Goal: Complete application form

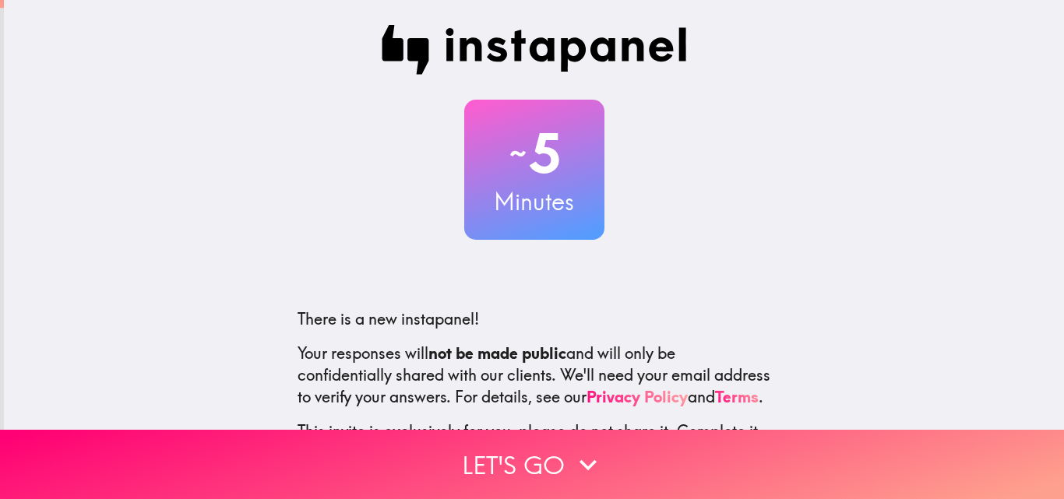
scroll to position [149, 0]
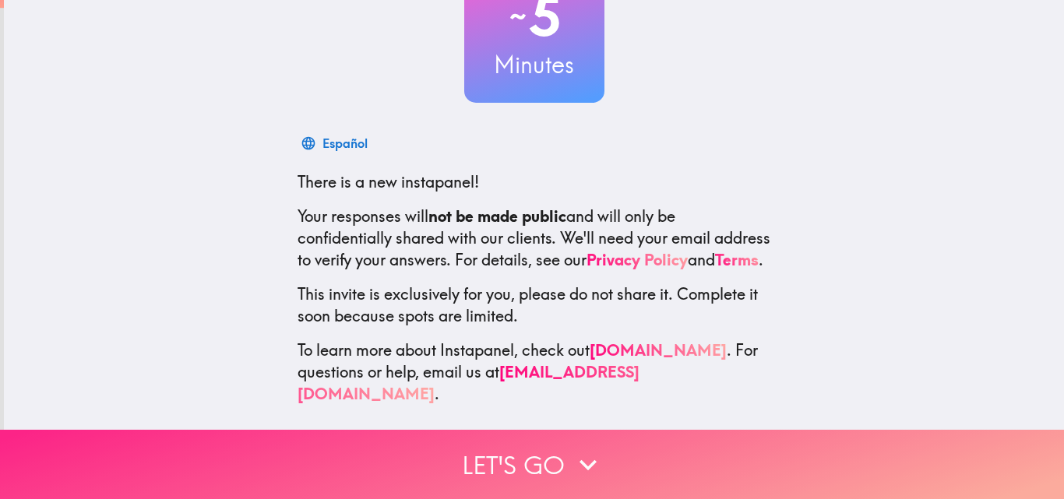
click at [517, 451] on button "Let's go" at bounding box center [532, 464] width 1064 height 69
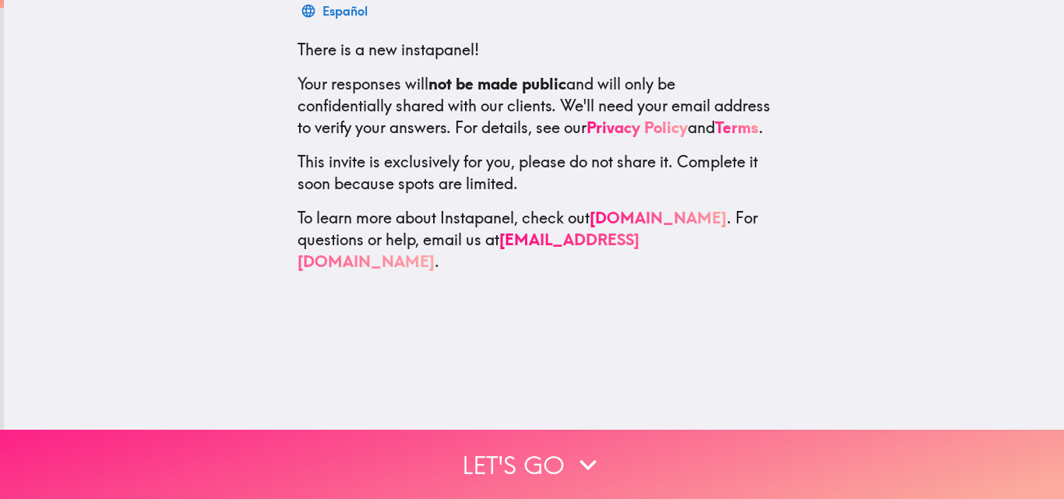
scroll to position [0, 0]
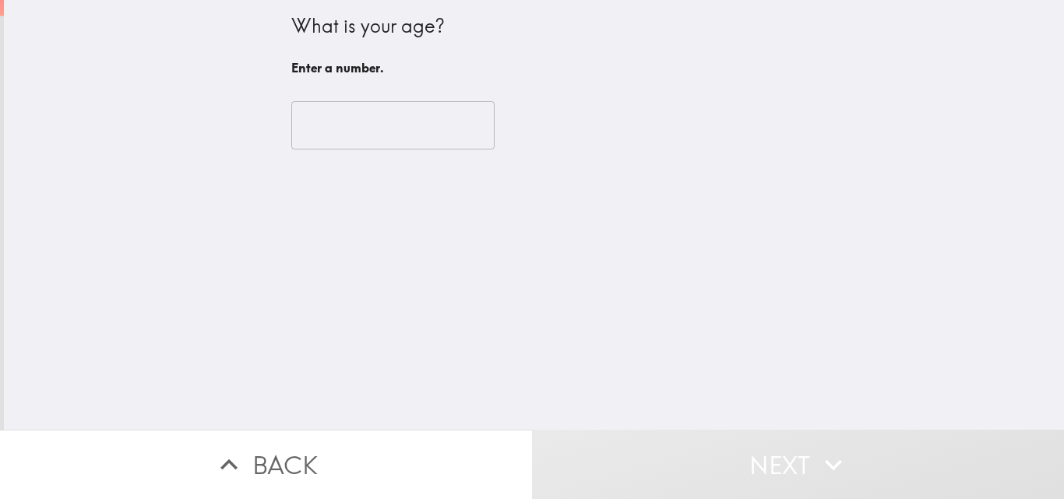
click at [344, 130] on input "number" at bounding box center [392, 125] width 203 height 48
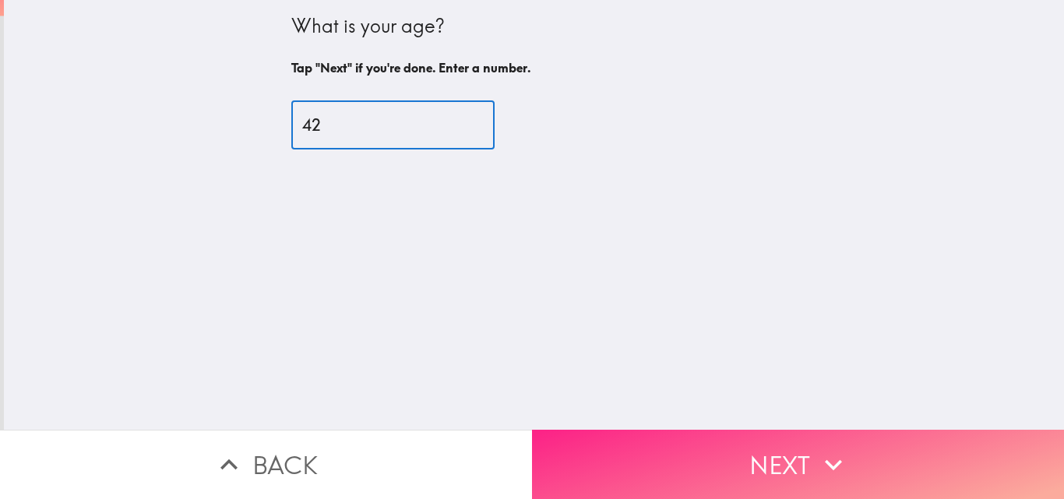
type input "42"
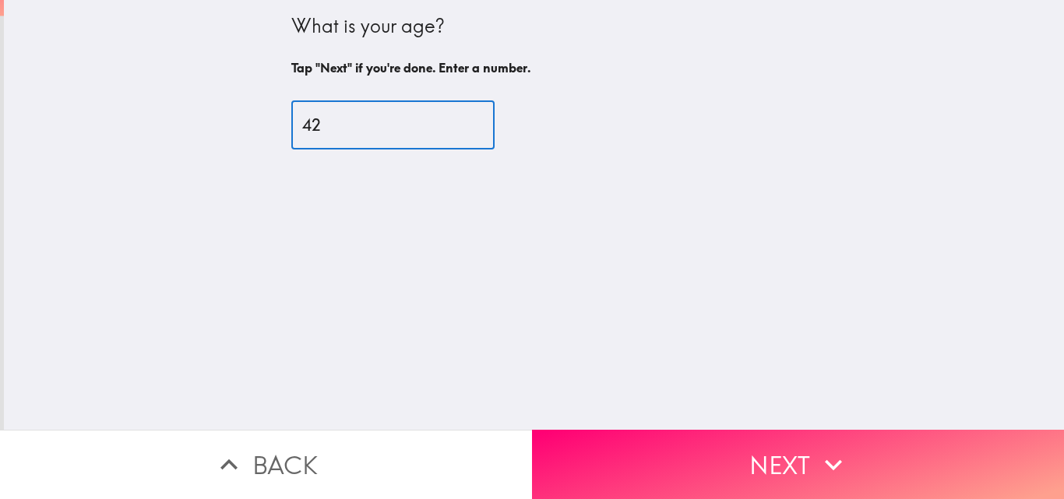
click at [720, 452] on button "Next" at bounding box center [798, 464] width 532 height 69
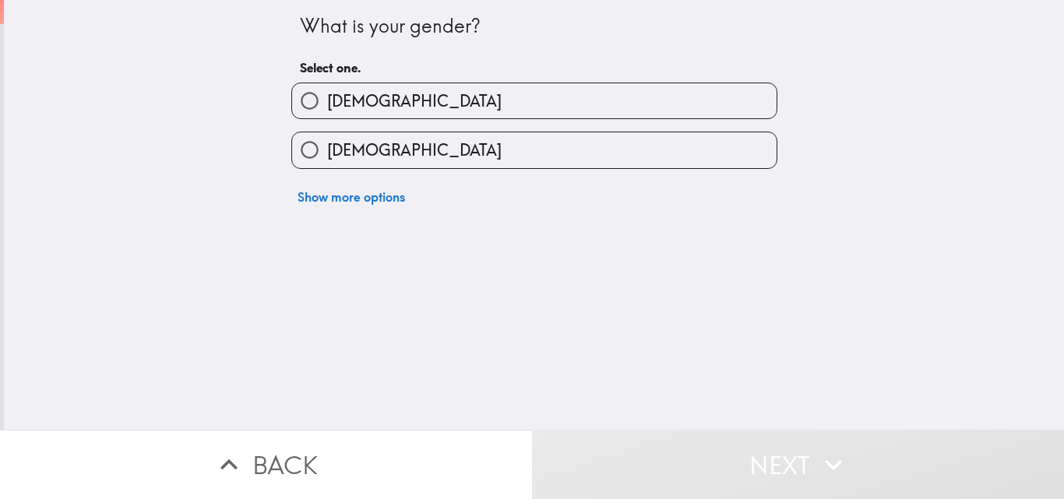
click at [351, 104] on span "[DEMOGRAPHIC_DATA]" at bounding box center [414, 101] width 174 height 22
click at [327, 104] on input "[DEMOGRAPHIC_DATA]" at bounding box center [309, 100] width 35 height 35
radio input "true"
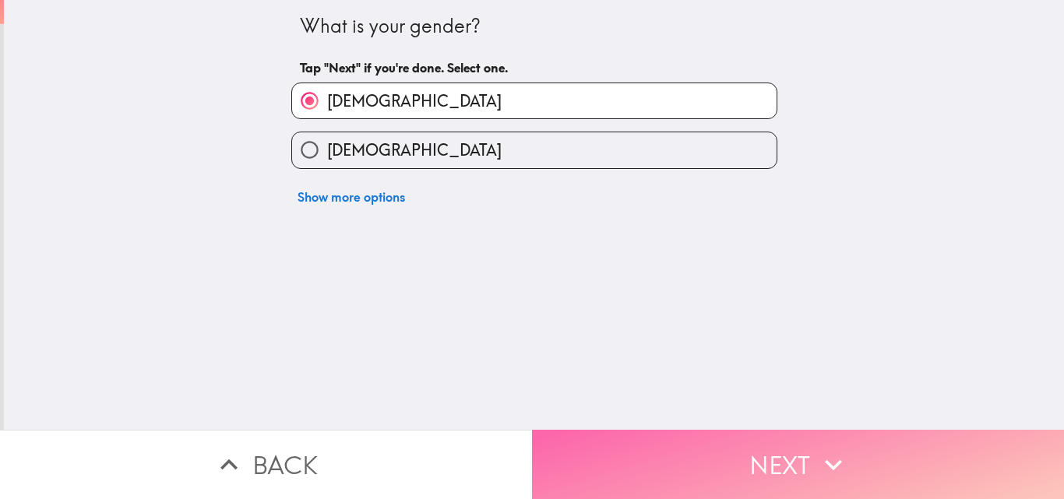
click at [653, 445] on button "Next" at bounding box center [798, 464] width 532 height 69
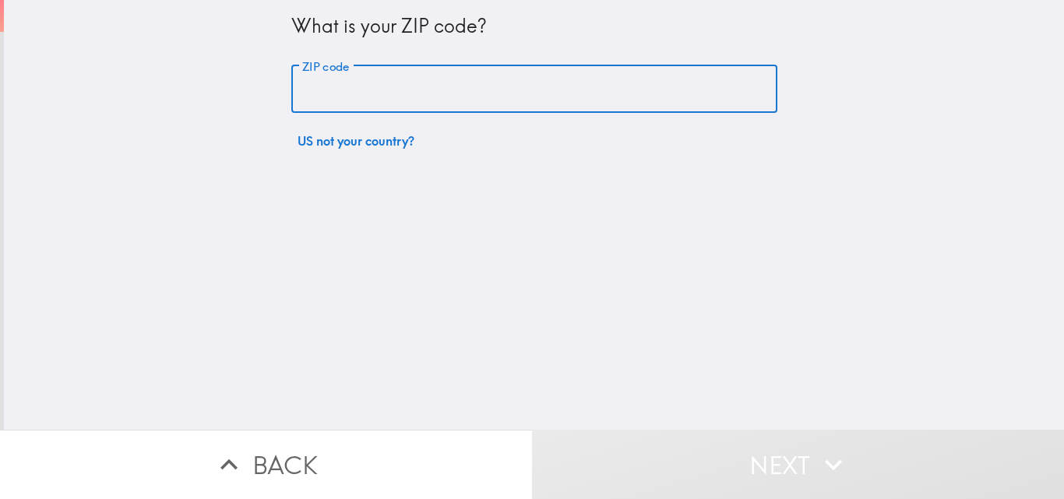
click at [356, 94] on input "ZIP code" at bounding box center [534, 89] width 486 height 48
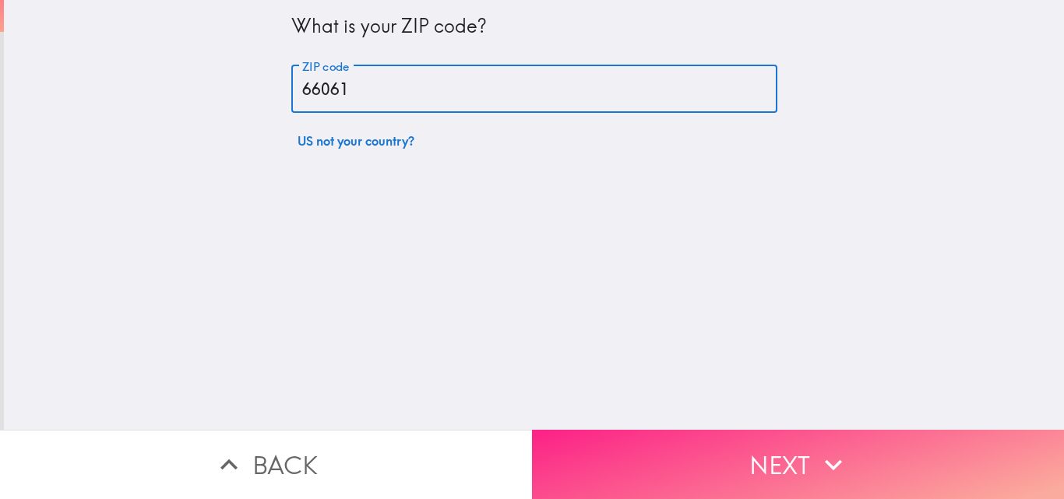
type input "66061"
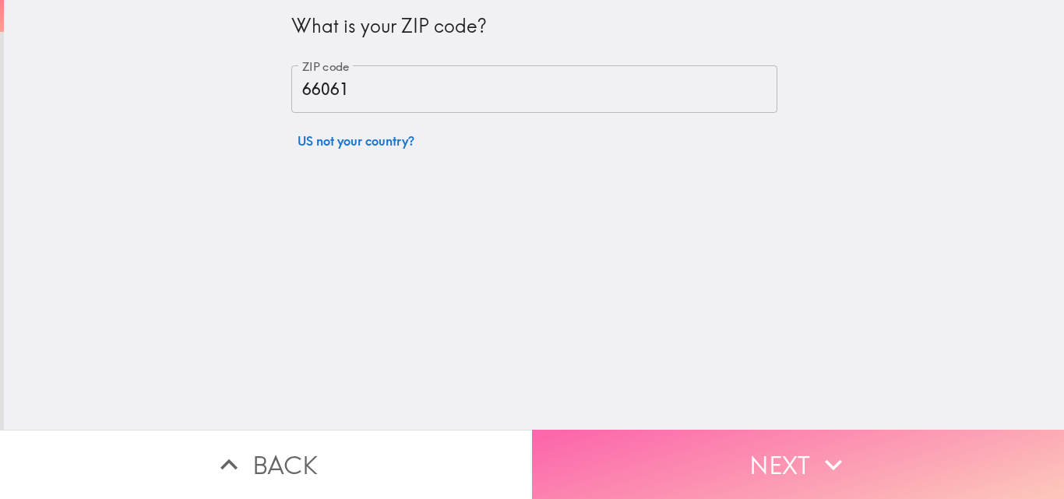
click at [646, 442] on button "Next" at bounding box center [798, 464] width 532 height 69
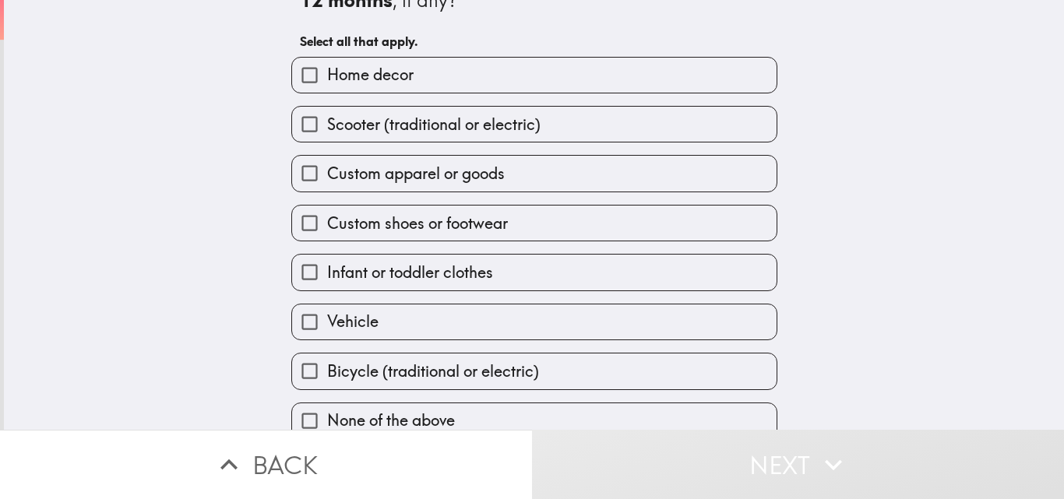
scroll to position [73, 0]
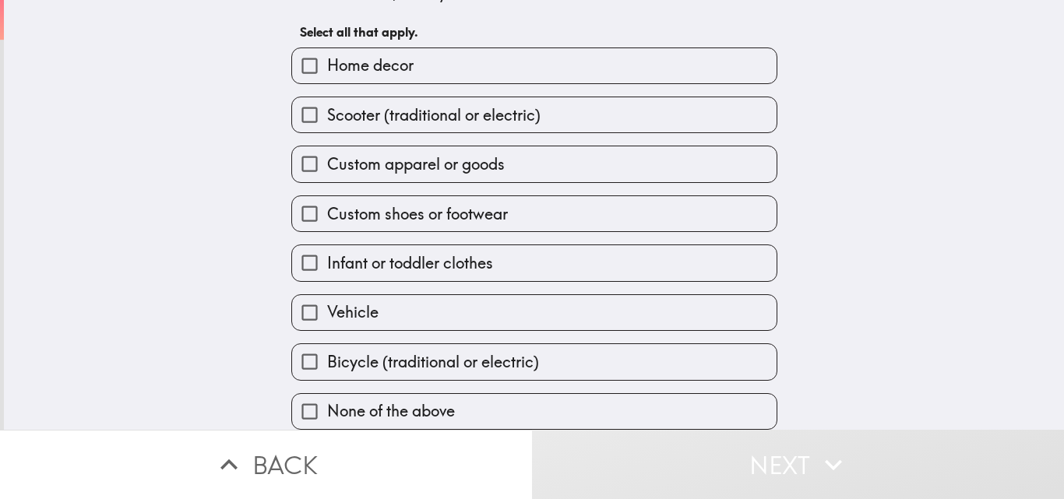
click at [364, 302] on span "Vehicle" at bounding box center [352, 312] width 51 height 22
click at [327, 302] on input "Vehicle" at bounding box center [309, 312] width 35 height 35
checkbox input "true"
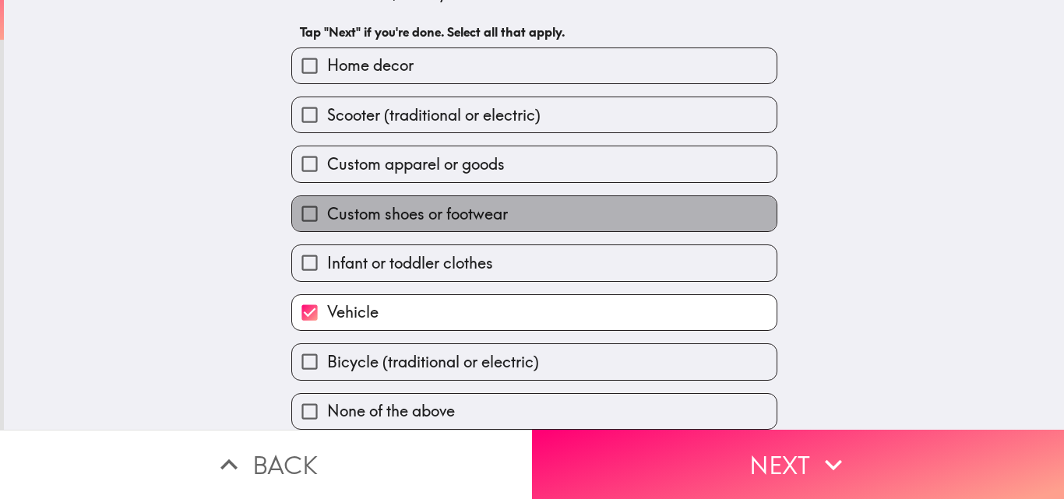
click at [368, 212] on span "Custom shoes or footwear" at bounding box center [417, 214] width 181 height 22
click at [327, 212] on input "Custom shoes or footwear" at bounding box center [309, 213] width 35 height 35
checkbox input "true"
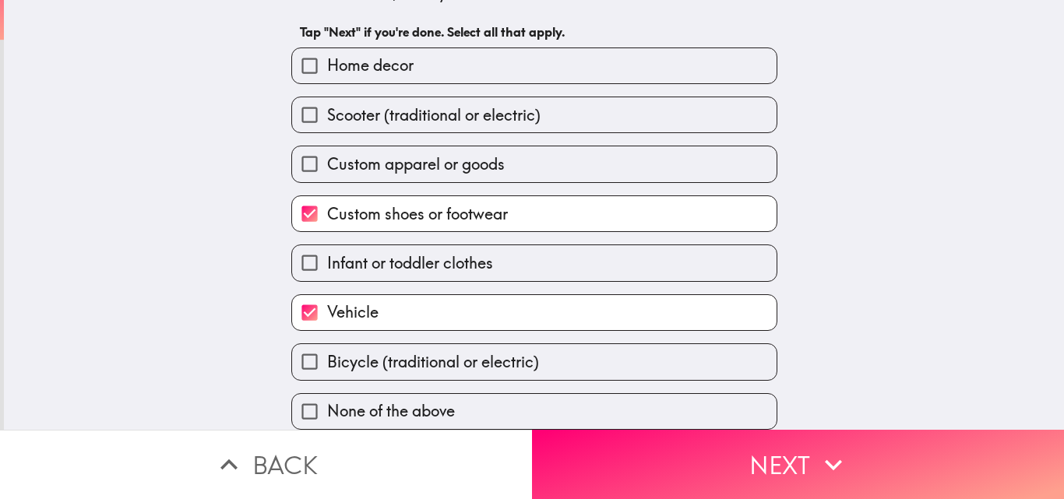
scroll to position [0, 0]
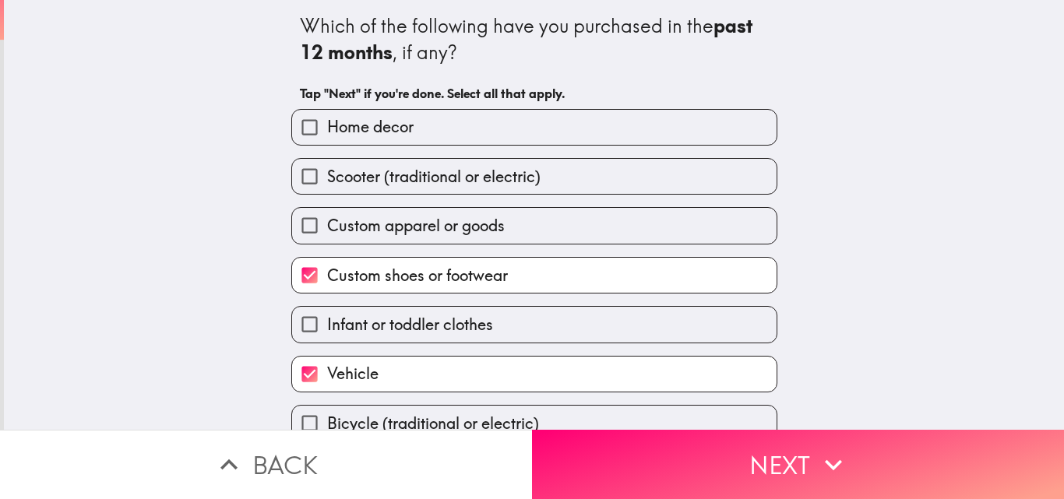
click at [357, 125] on span "Home decor" at bounding box center [370, 127] width 86 height 22
click at [327, 125] on input "Home decor" at bounding box center [309, 127] width 35 height 35
checkbox input "true"
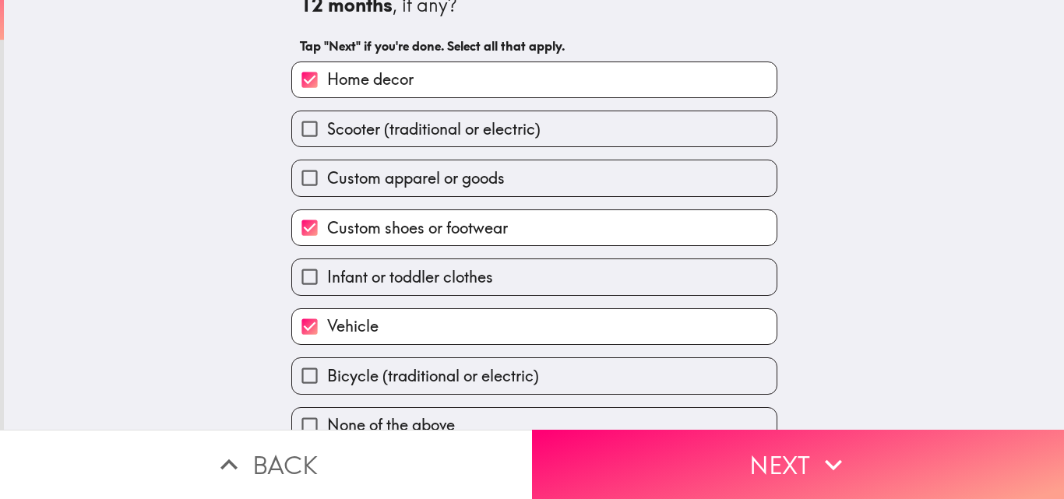
scroll to position [73, 0]
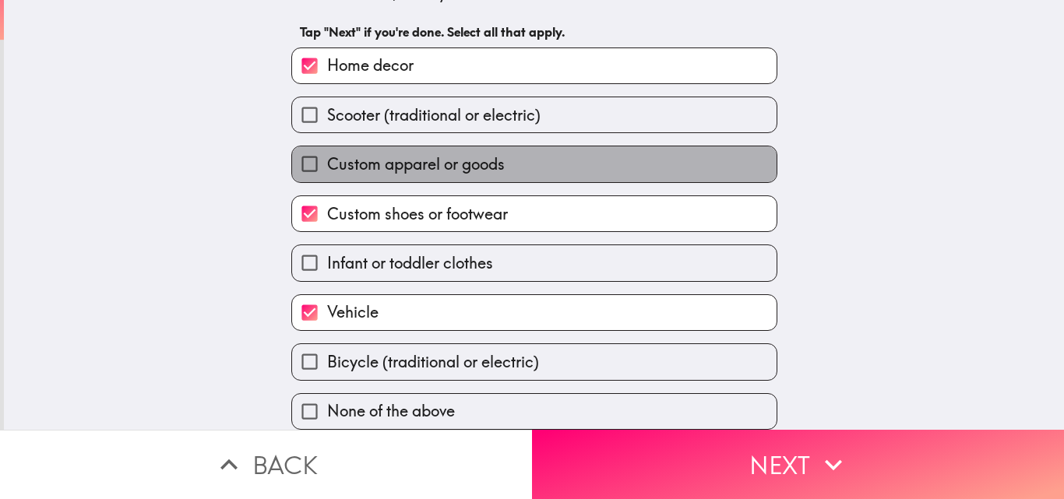
click at [368, 153] on span "Custom apparel or goods" at bounding box center [416, 164] width 178 height 22
click at [327, 150] on input "Custom apparel or goods" at bounding box center [309, 163] width 35 height 35
checkbox input "true"
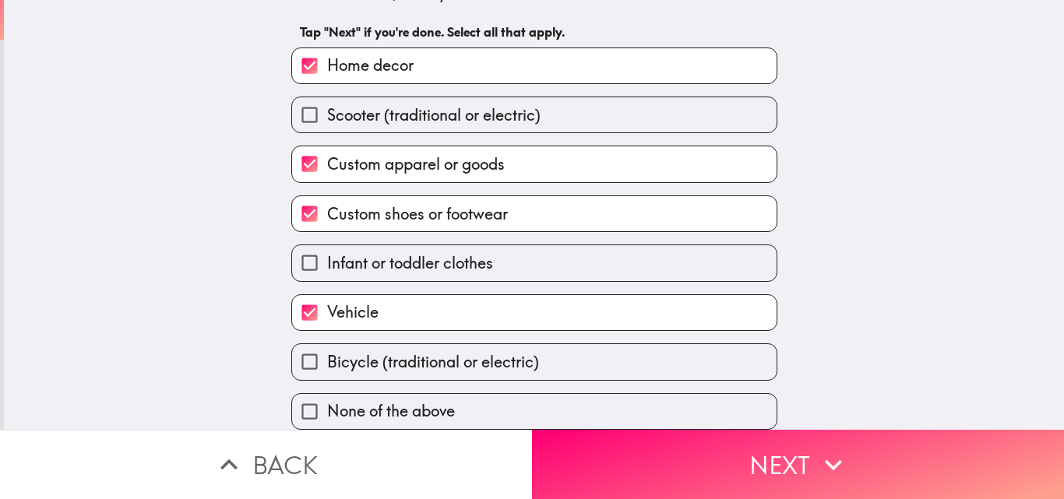
click at [399, 295] on label "Vehicle" at bounding box center [534, 312] width 484 height 35
click at [327, 295] on input "Vehicle" at bounding box center [309, 312] width 35 height 35
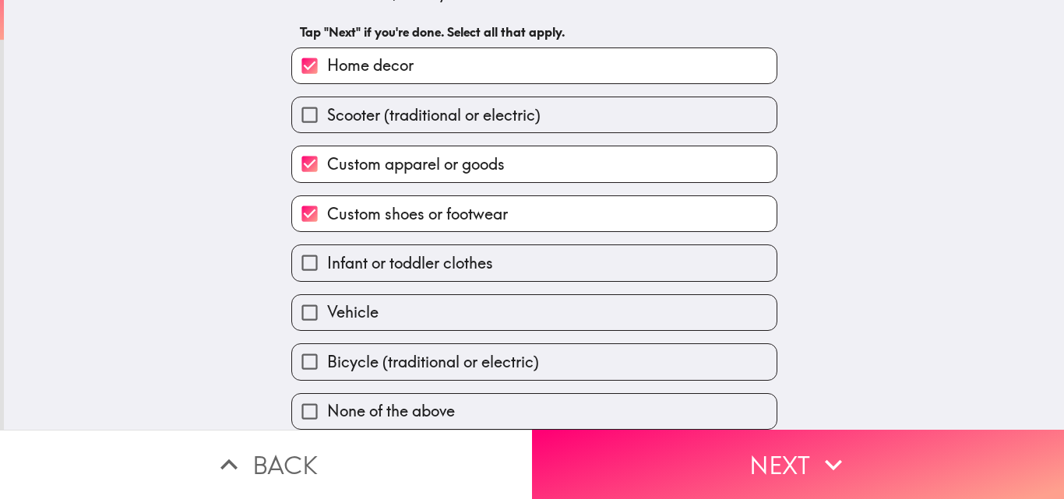
click at [416, 295] on label "Vehicle" at bounding box center [534, 312] width 484 height 35
click at [327, 295] on input "Vehicle" at bounding box center [309, 312] width 35 height 35
checkbox input "true"
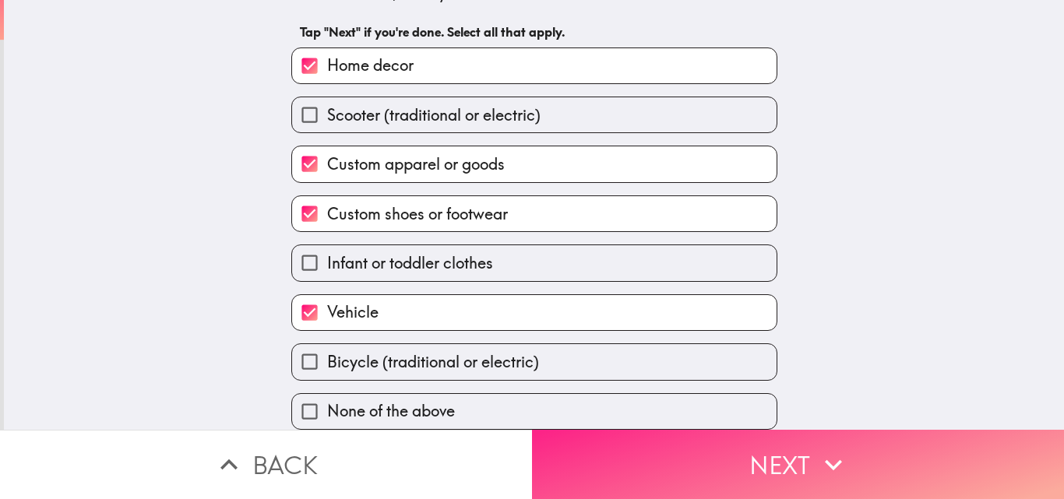
click at [720, 461] on button "Next" at bounding box center [798, 464] width 532 height 69
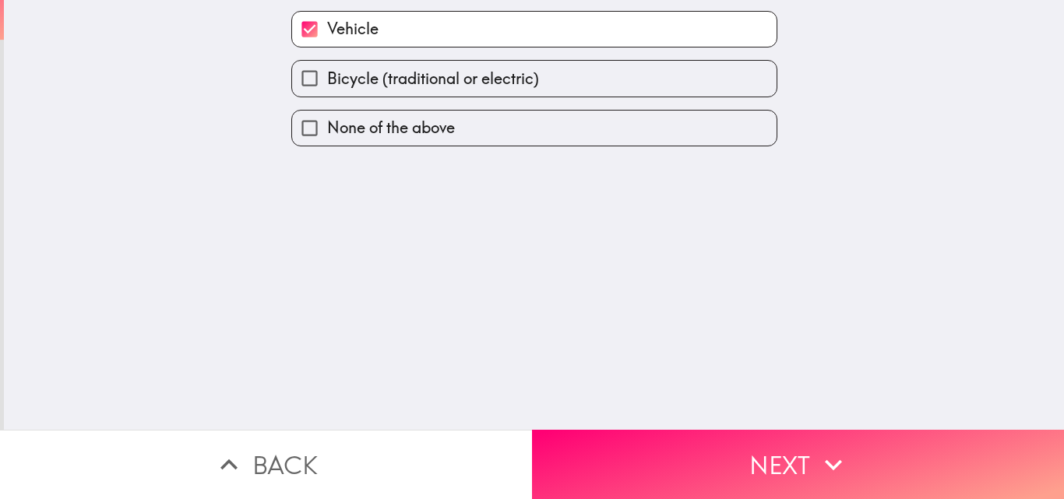
scroll to position [0, 0]
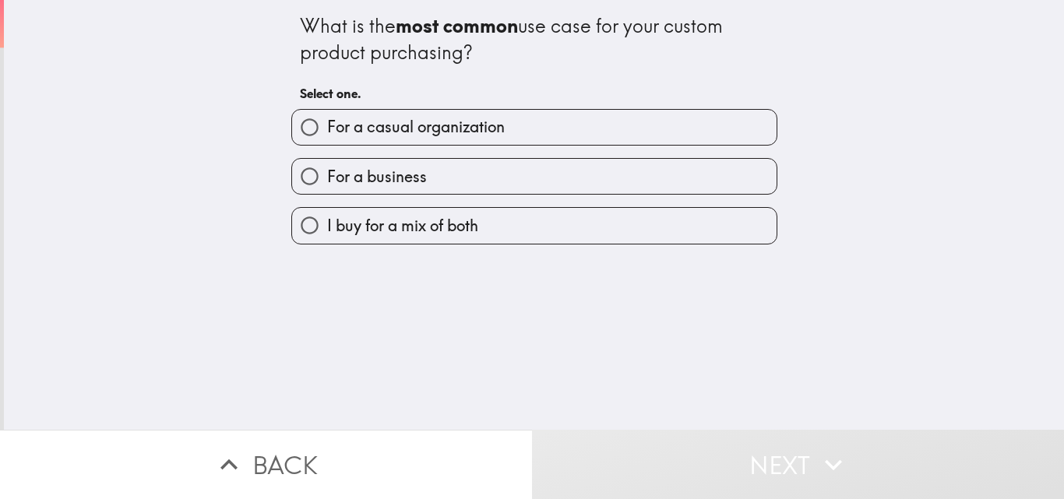
click at [371, 223] on span "I buy for a mix of both" at bounding box center [402, 226] width 151 height 22
click at [327, 223] on input "I buy for a mix of both" at bounding box center [309, 225] width 35 height 35
radio input "true"
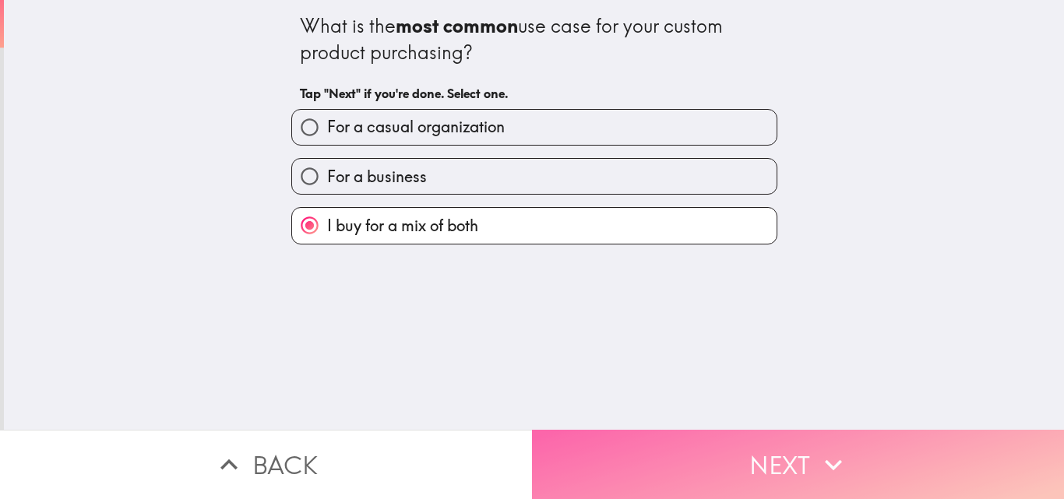
click at [639, 453] on button "Next" at bounding box center [798, 464] width 532 height 69
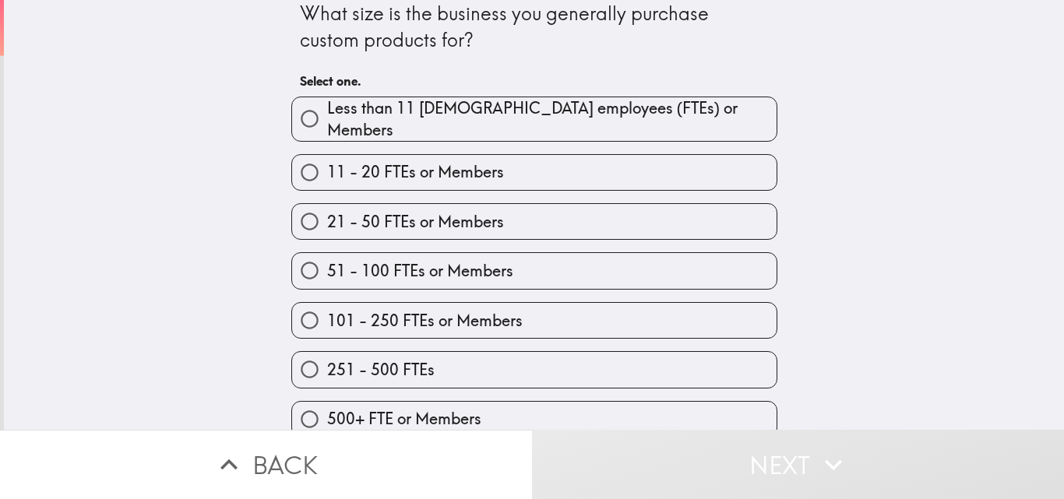
scroll to position [24, 0]
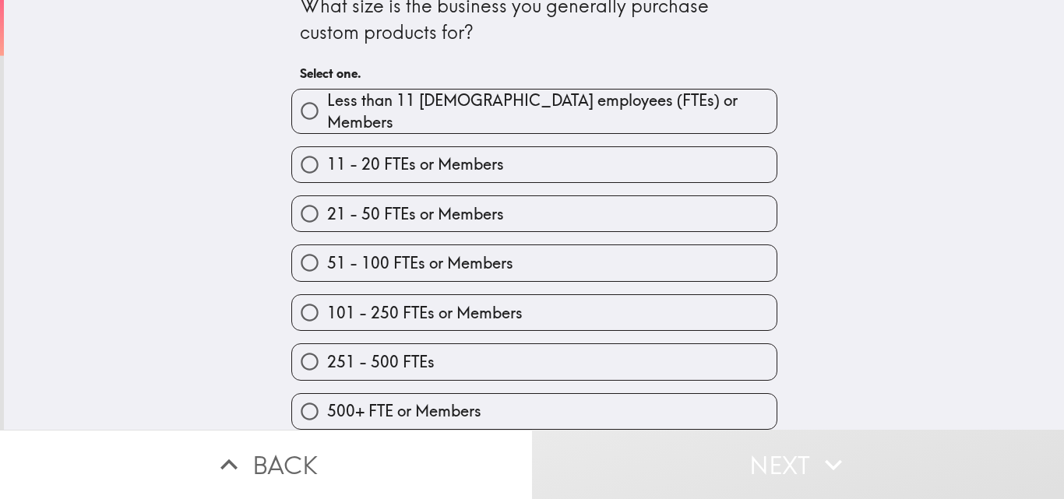
click at [380, 302] on span "101 - 250 FTEs or Members" at bounding box center [424, 313] width 195 height 22
click at [327, 299] on input "101 - 250 FTEs or Members" at bounding box center [309, 312] width 35 height 35
radio input "true"
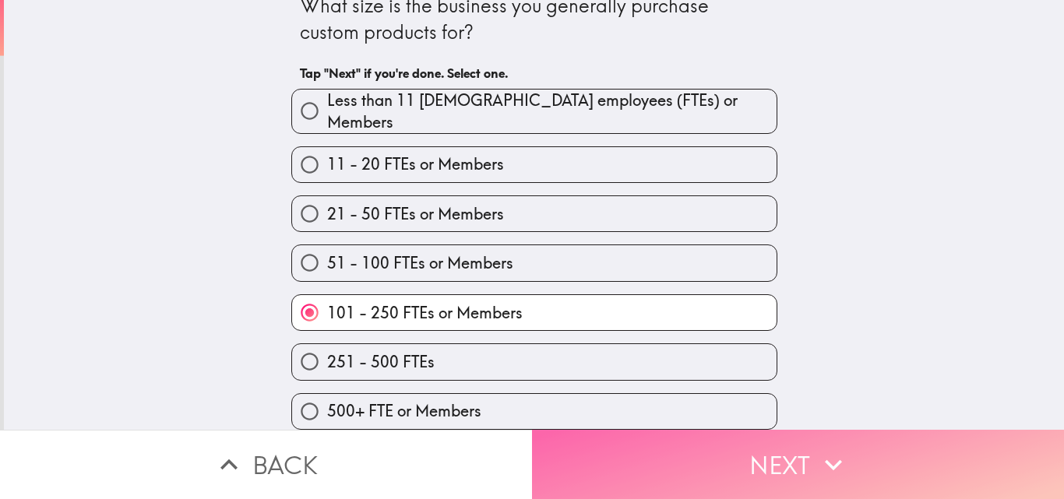
click at [715, 454] on button "Next" at bounding box center [798, 464] width 532 height 69
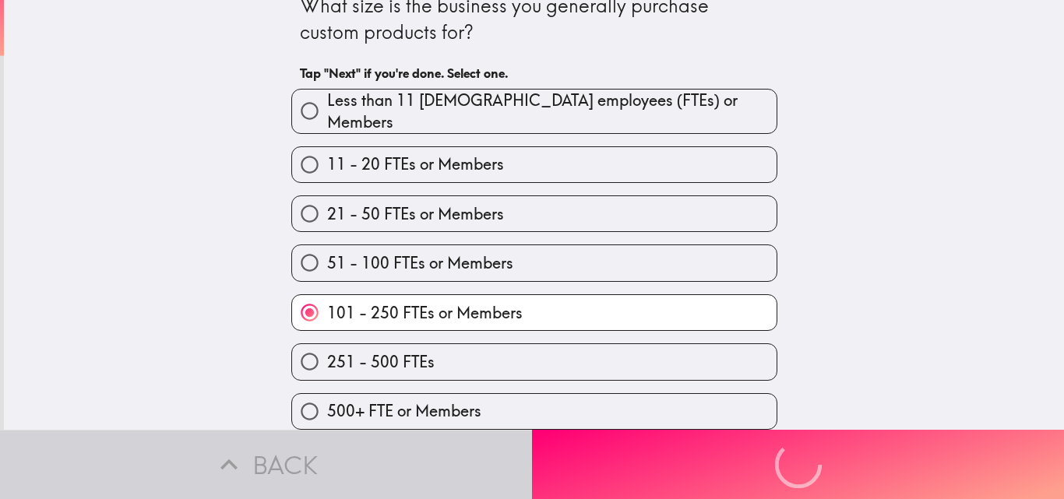
scroll to position [0, 0]
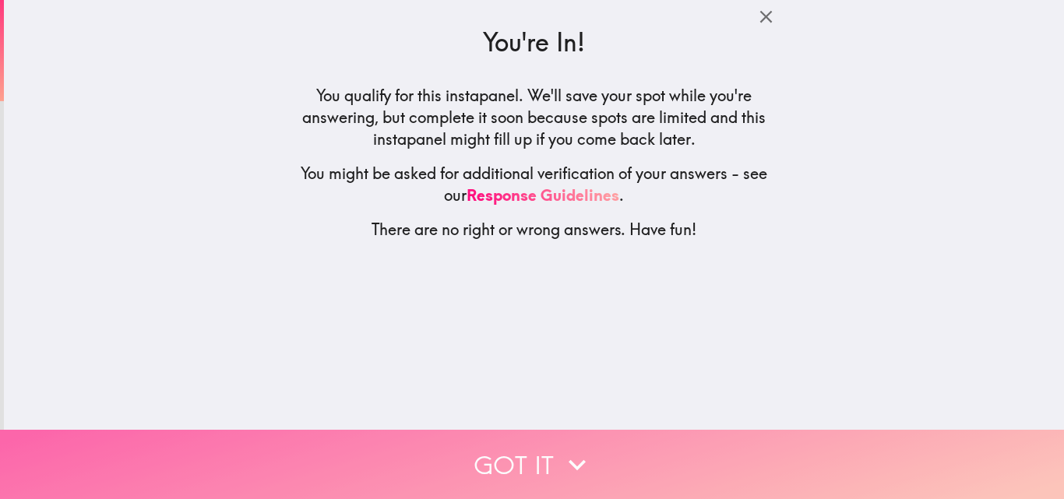
click at [598, 449] on button "Got it" at bounding box center [532, 464] width 1064 height 69
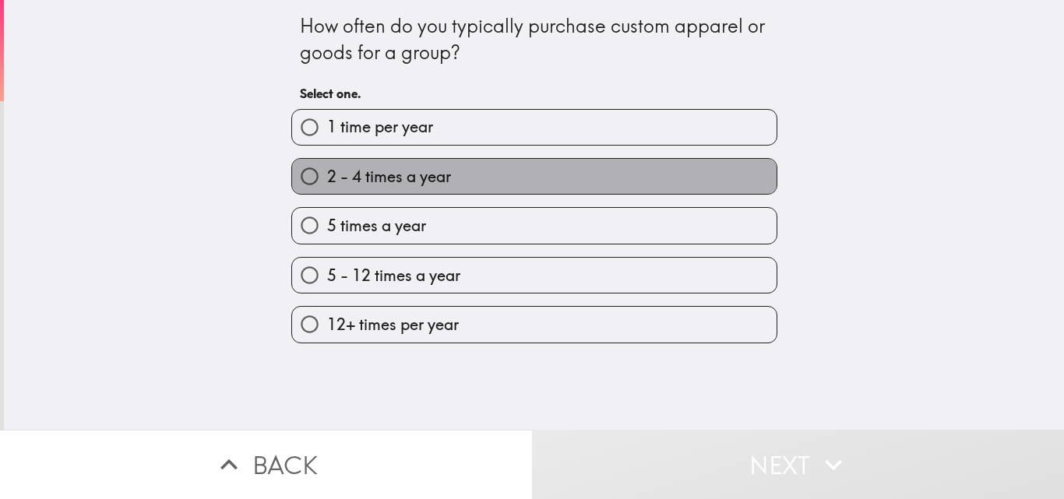
click at [416, 179] on span "2 - 4 times a year" at bounding box center [389, 177] width 124 height 22
click at [327, 179] on input "2 - 4 times a year" at bounding box center [309, 176] width 35 height 35
radio input "true"
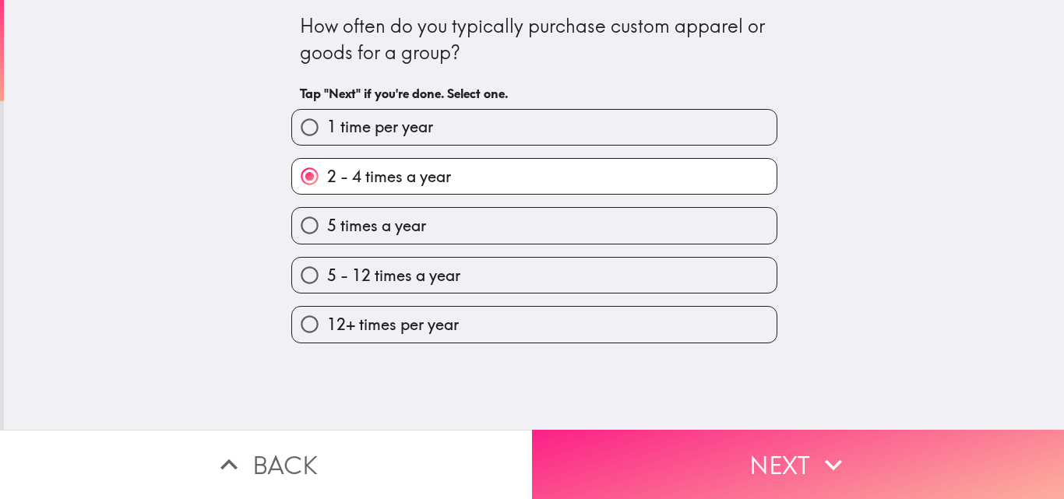
click at [680, 452] on button "Next" at bounding box center [798, 464] width 532 height 69
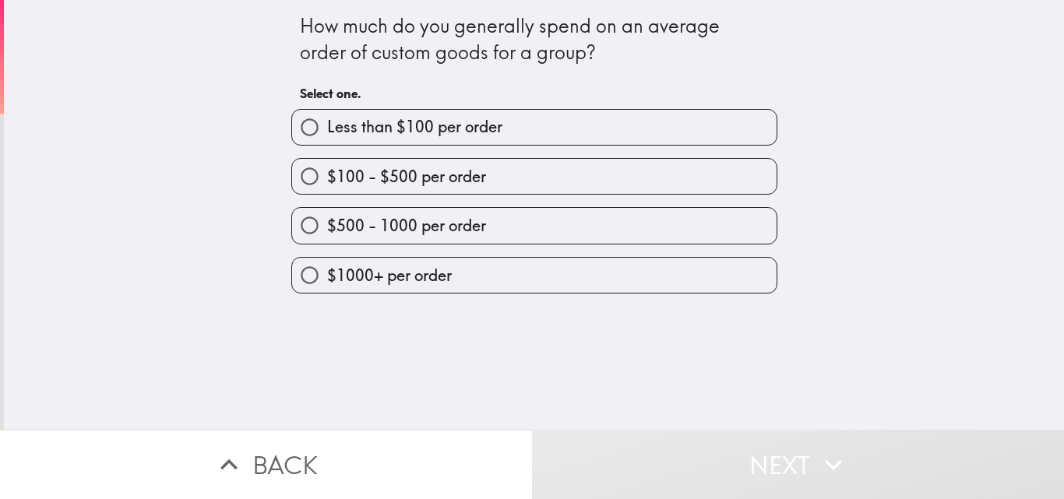
click at [384, 223] on span "$500 - 1000 per order" at bounding box center [406, 226] width 159 height 22
click at [327, 223] on input "$500 - 1000 per order" at bounding box center [309, 225] width 35 height 35
radio input "true"
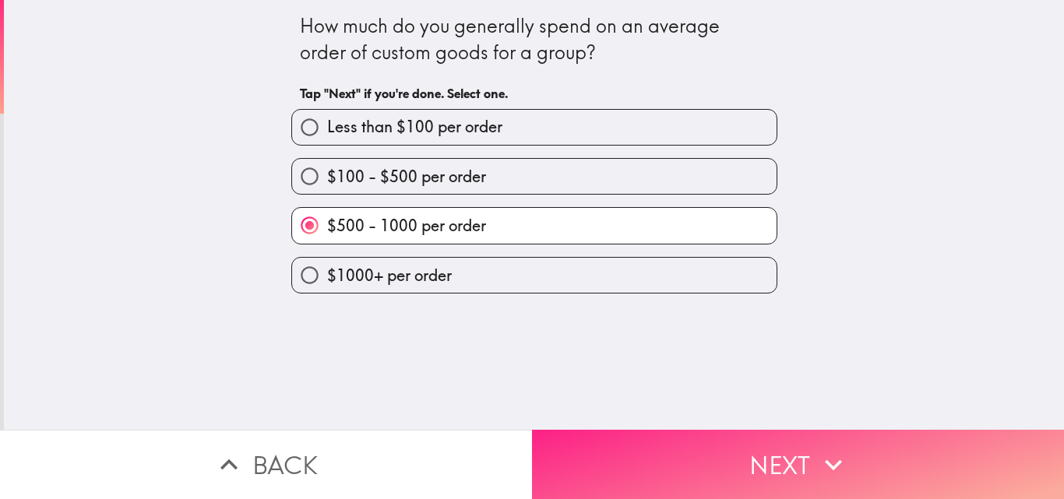
click at [755, 435] on button "Next" at bounding box center [798, 464] width 532 height 69
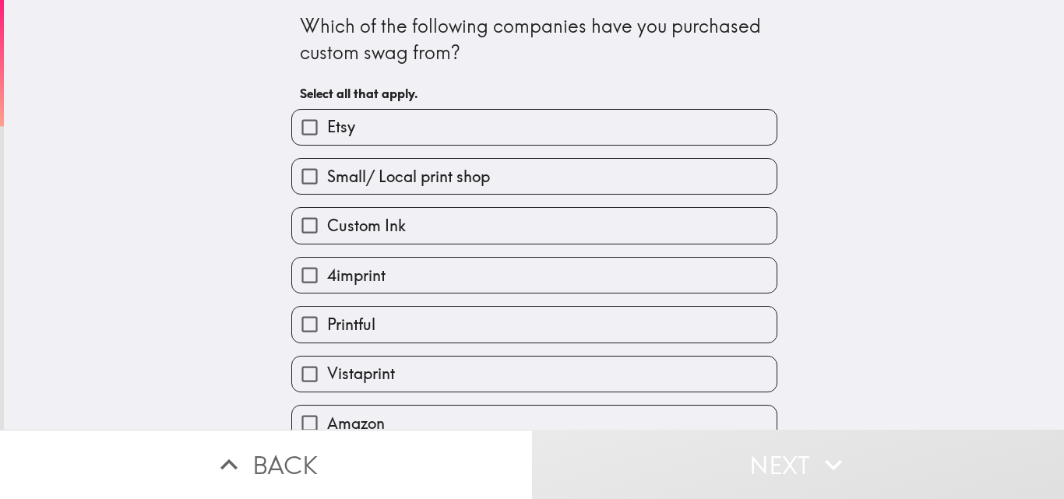
click at [371, 116] on label "Etsy" at bounding box center [534, 127] width 484 height 35
click at [327, 116] on input "Etsy" at bounding box center [309, 127] width 35 height 35
checkbox input "true"
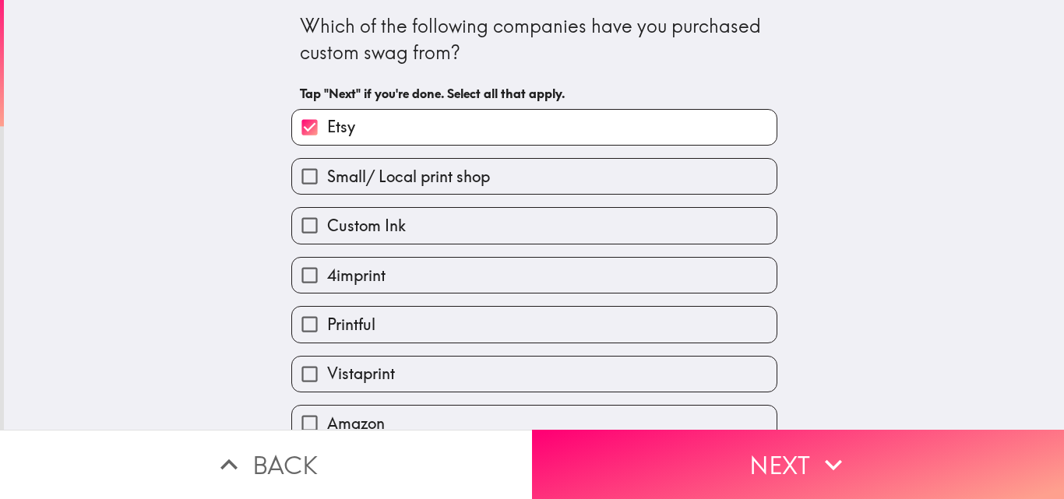
scroll to position [73, 0]
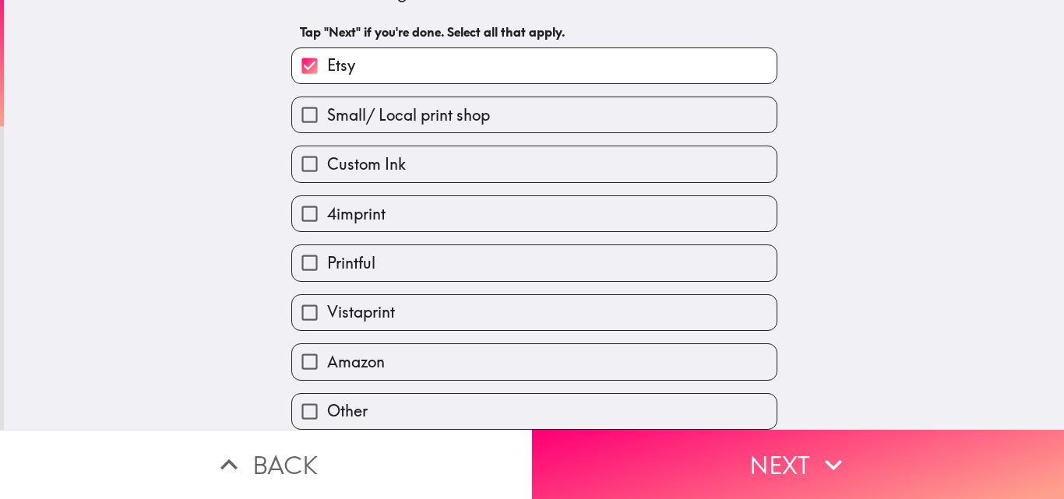
click at [385, 296] on label "Vistaprint" at bounding box center [534, 312] width 484 height 35
click at [327, 296] on input "Vistaprint" at bounding box center [309, 312] width 35 height 35
checkbox input "true"
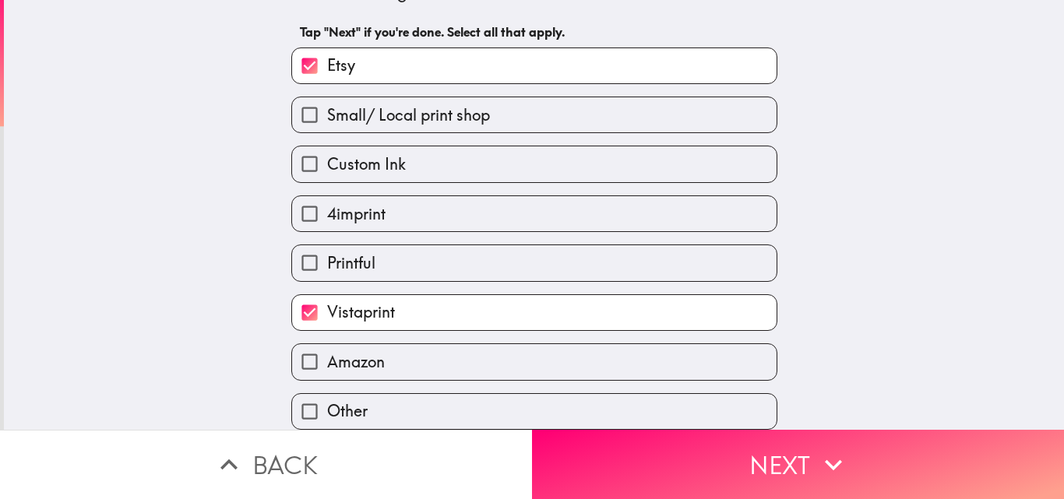
click at [375, 350] on label "Amazon" at bounding box center [534, 361] width 484 height 35
click at [327, 350] on input "Amazon" at bounding box center [309, 361] width 35 height 35
checkbox input "true"
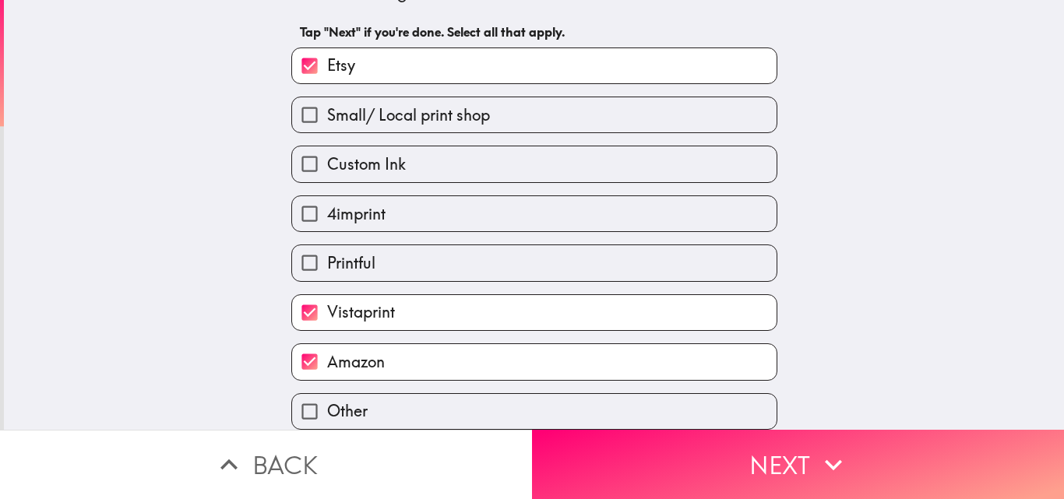
click at [362, 156] on span "Custom Ink" at bounding box center [366, 164] width 79 height 22
click at [327, 156] on input "Custom Ink" at bounding box center [309, 163] width 35 height 35
checkbox input "true"
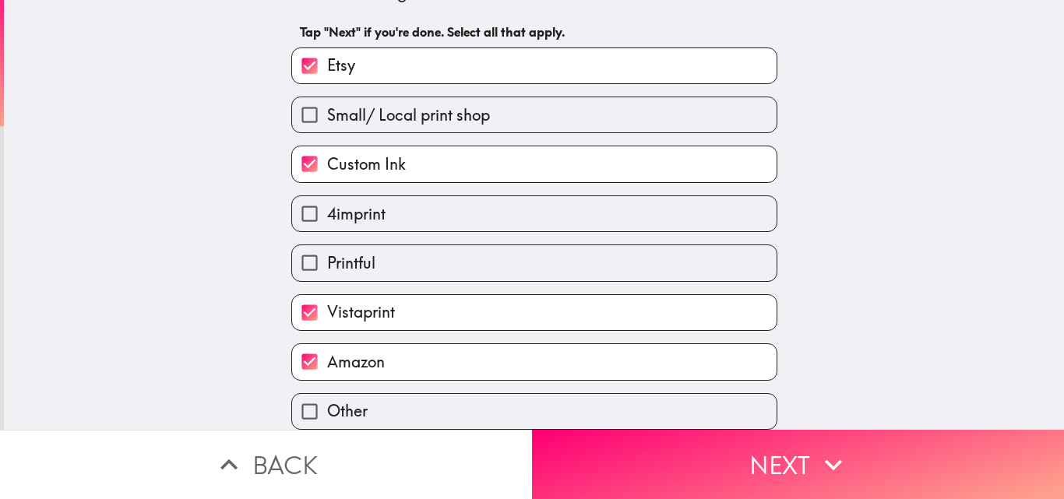
click at [365, 218] on label "4imprint" at bounding box center [534, 213] width 484 height 35
click at [327, 218] on input "4imprint" at bounding box center [309, 213] width 35 height 35
checkbox input "true"
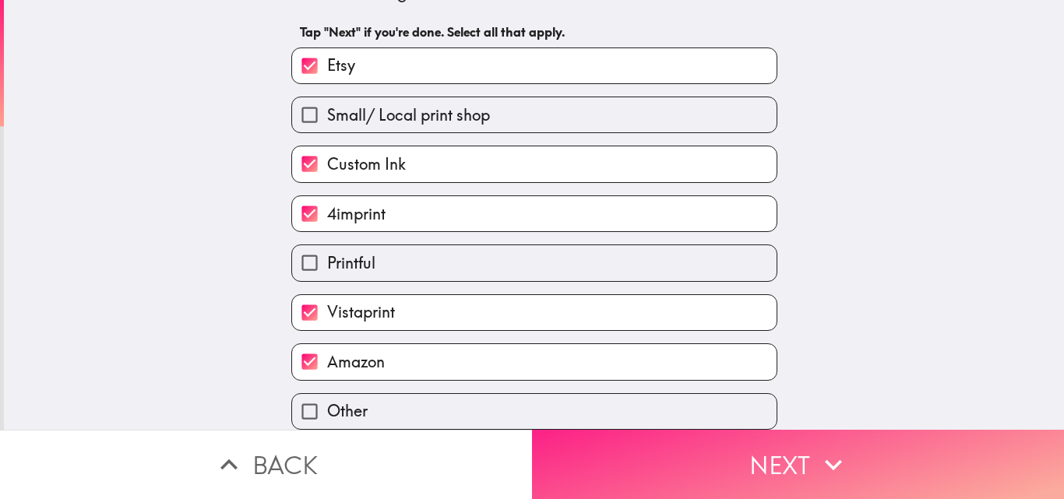
click at [705, 440] on button "Next" at bounding box center [798, 464] width 532 height 69
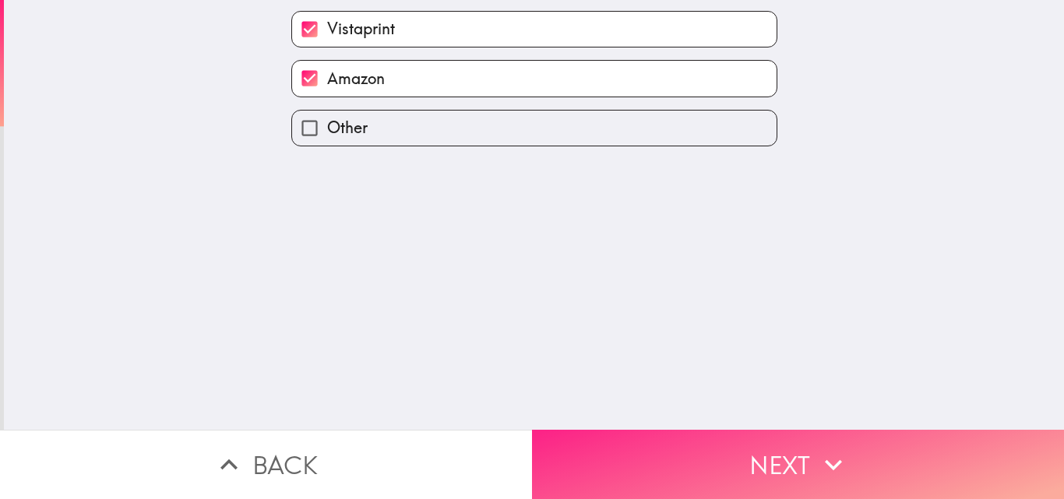
scroll to position [0, 0]
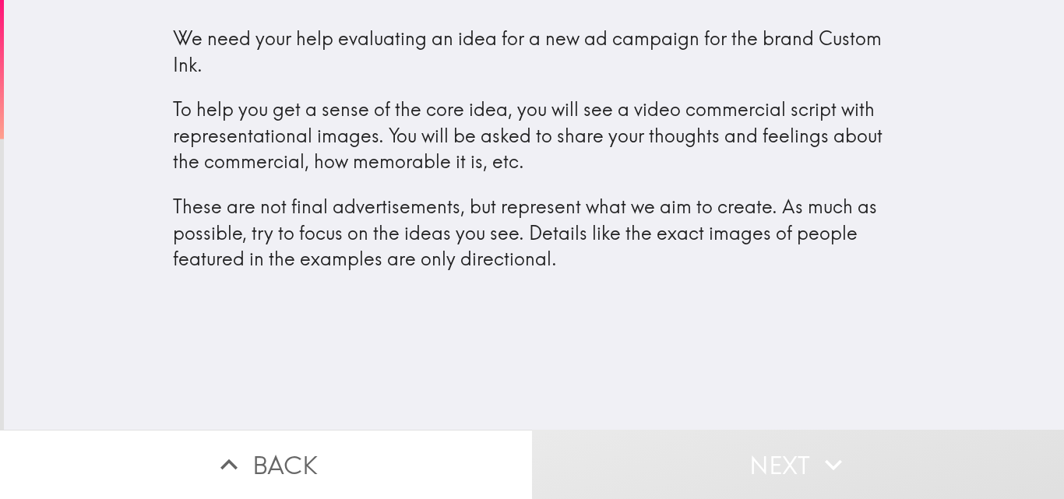
click at [463, 242] on p "These are not final advertisements, but represent what we aim to create. As muc…" at bounding box center [534, 233] width 723 height 79
click at [458, 237] on p "These are not final advertisements, but represent what we aim to create. As muc…" at bounding box center [534, 233] width 723 height 79
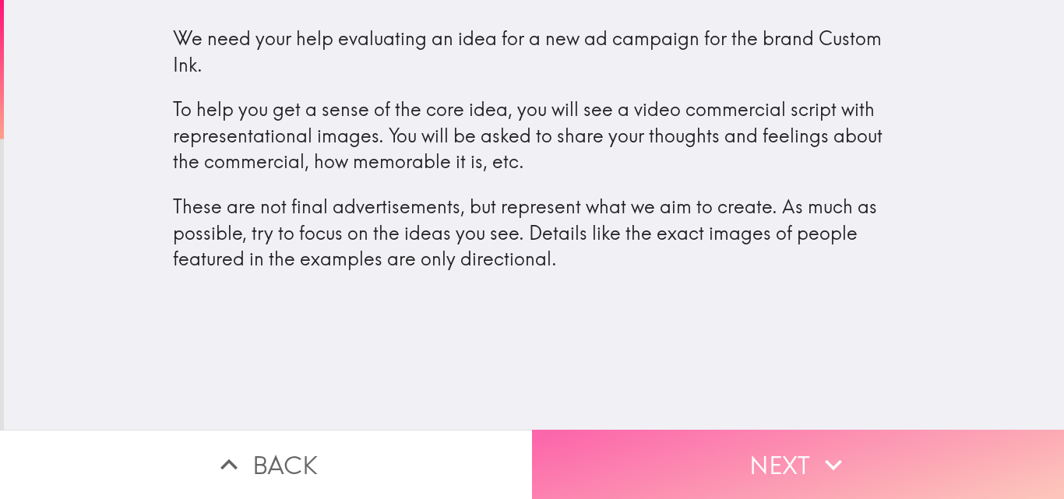
click at [702, 436] on button "Next" at bounding box center [798, 464] width 532 height 69
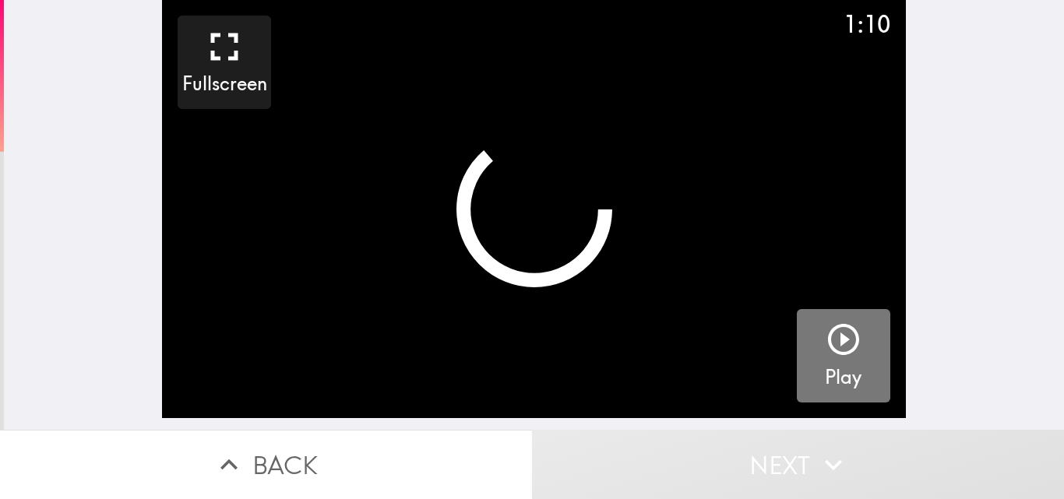
click at [825, 366] on h5 "Play" at bounding box center [843, 377] width 37 height 26
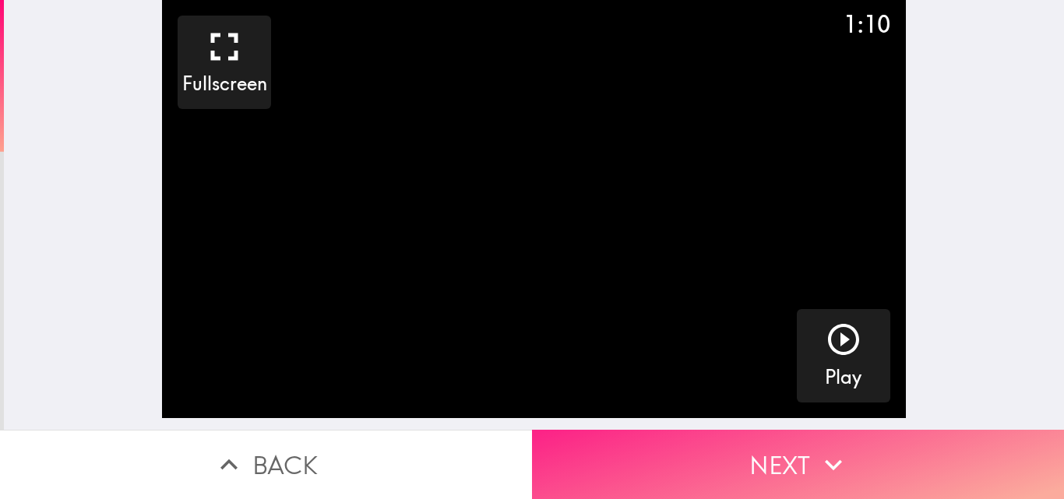
click at [755, 465] on button "Next" at bounding box center [798, 464] width 532 height 69
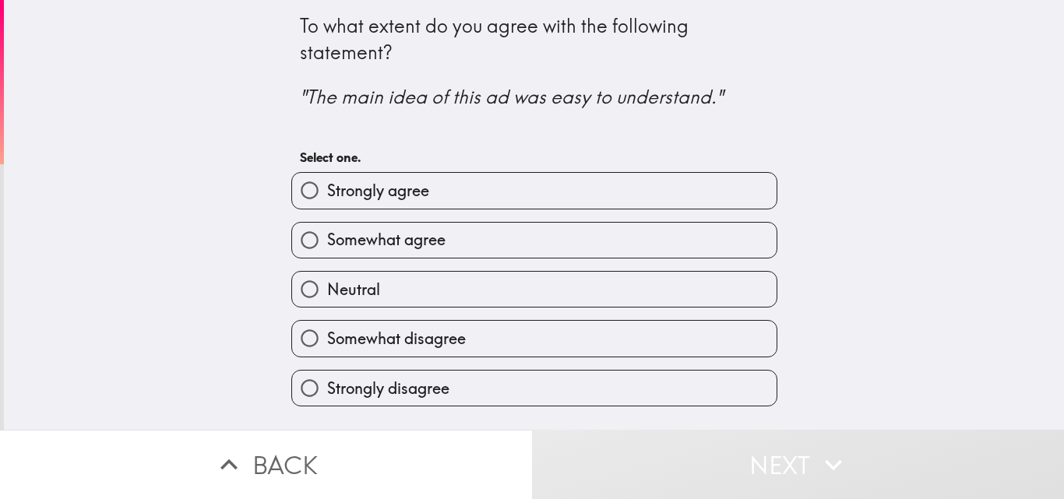
click at [424, 190] on label "Strongly agree" at bounding box center [534, 190] width 484 height 35
click at [327, 190] on input "Strongly agree" at bounding box center [309, 190] width 35 height 35
radio input "true"
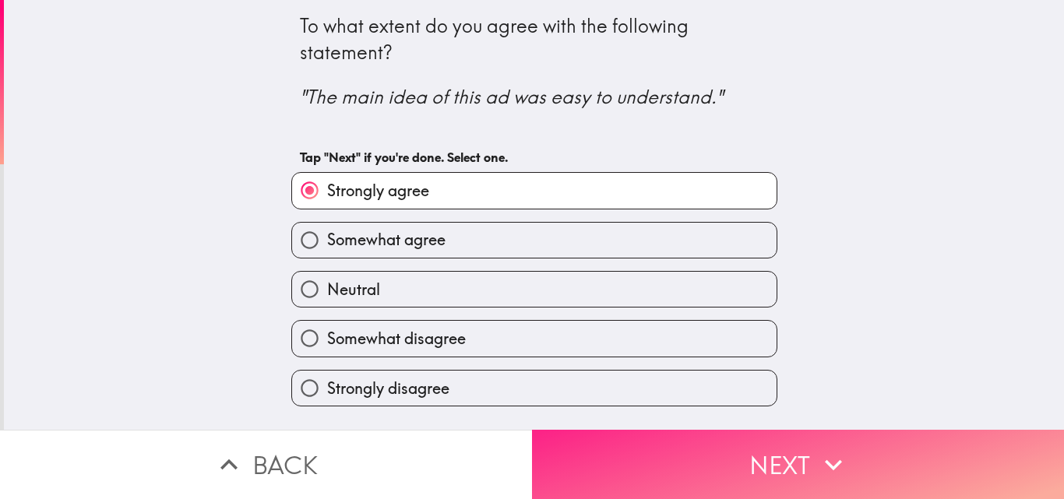
click at [776, 446] on button "Next" at bounding box center [798, 464] width 532 height 69
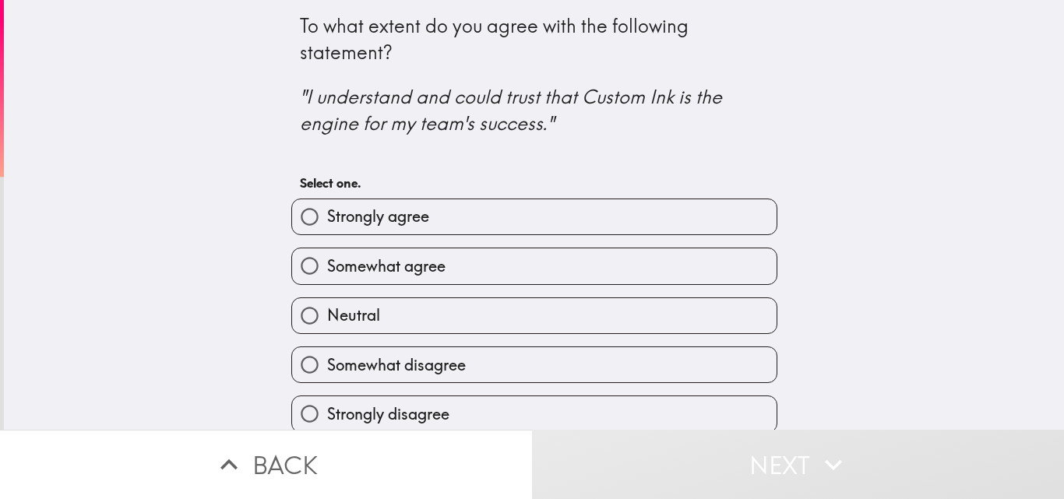
click at [383, 273] on span "Somewhat agree" at bounding box center [386, 266] width 118 height 22
click at [327, 273] on input "Somewhat agree" at bounding box center [309, 265] width 35 height 35
radio input "true"
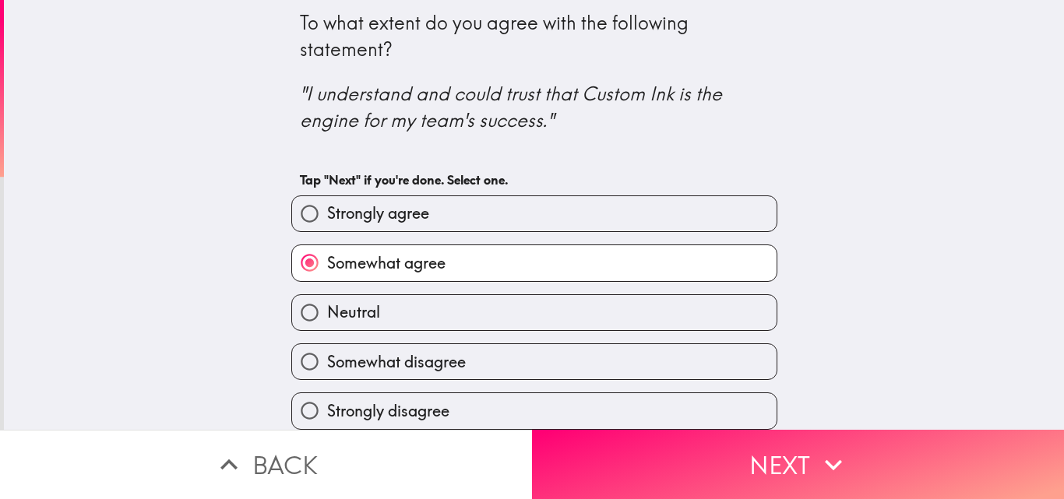
scroll to position [15, 0]
click at [394, 196] on label "Strongly agree" at bounding box center [534, 213] width 484 height 35
click at [327, 196] on input "Strongly agree" at bounding box center [309, 213] width 35 height 35
radio input "true"
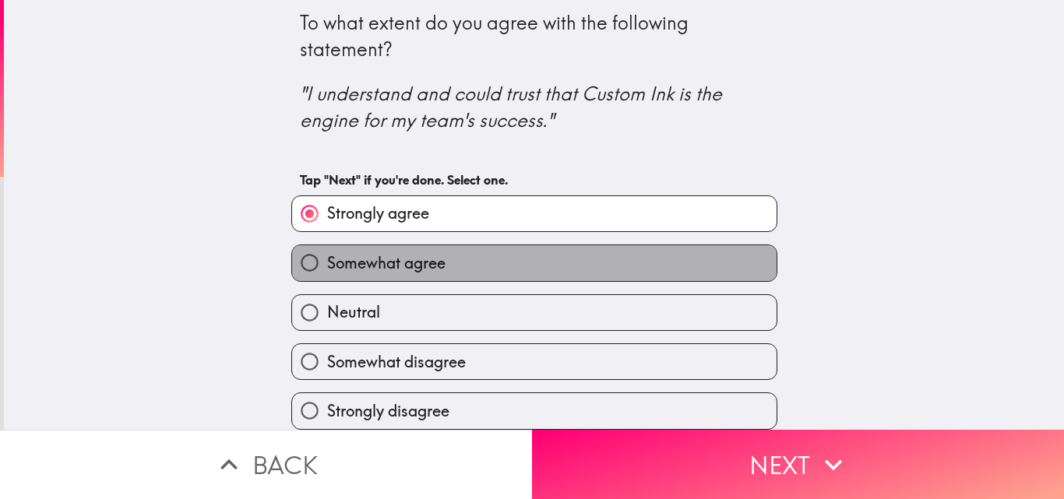
click at [384, 245] on label "Somewhat agree" at bounding box center [534, 262] width 484 height 35
click at [327, 245] on input "Somewhat agree" at bounding box center [309, 262] width 35 height 35
radio input "true"
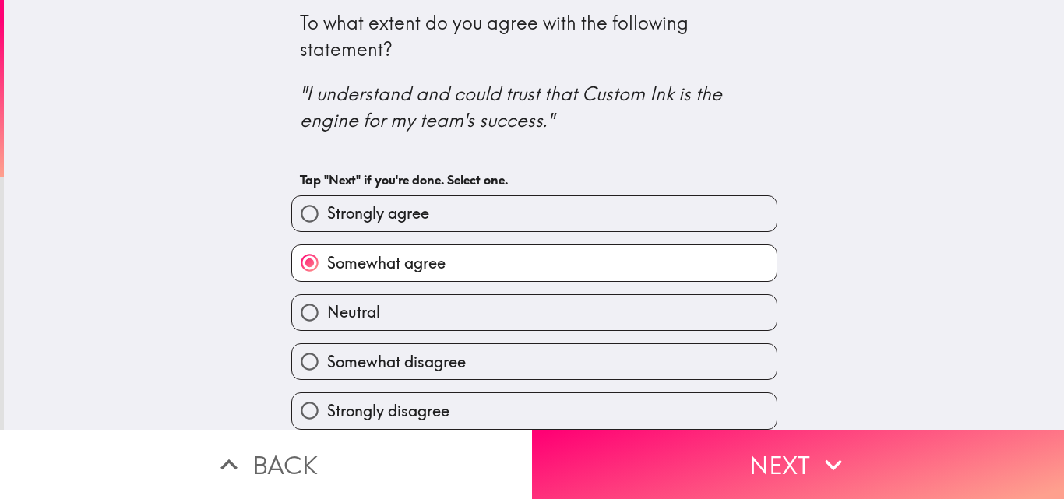
click at [409, 124] on h4 "To what extent do you agree with the following statement? "I understand and cou…" at bounding box center [534, 80] width 469 height 143
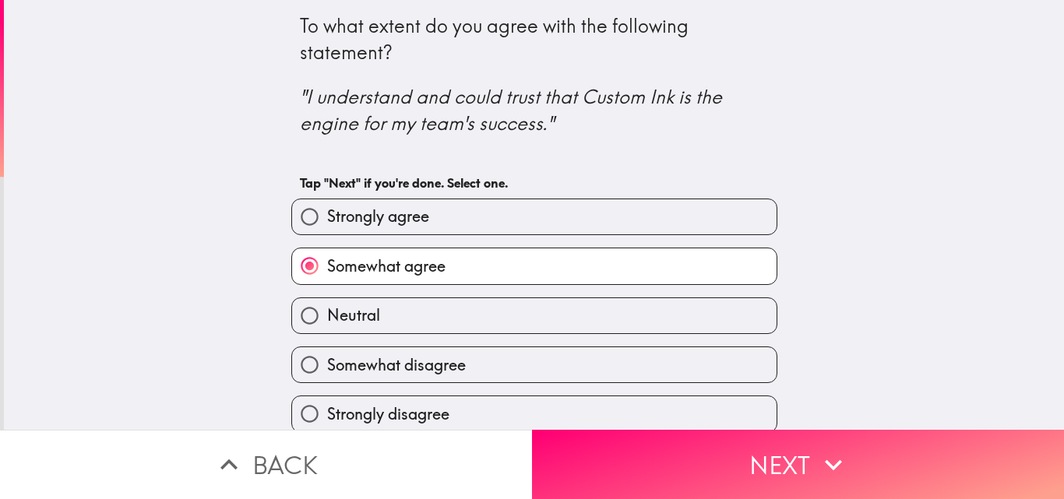
click at [381, 230] on label "Strongly agree" at bounding box center [534, 216] width 484 height 35
click at [327, 230] on input "Strongly agree" at bounding box center [309, 216] width 35 height 35
radio input "true"
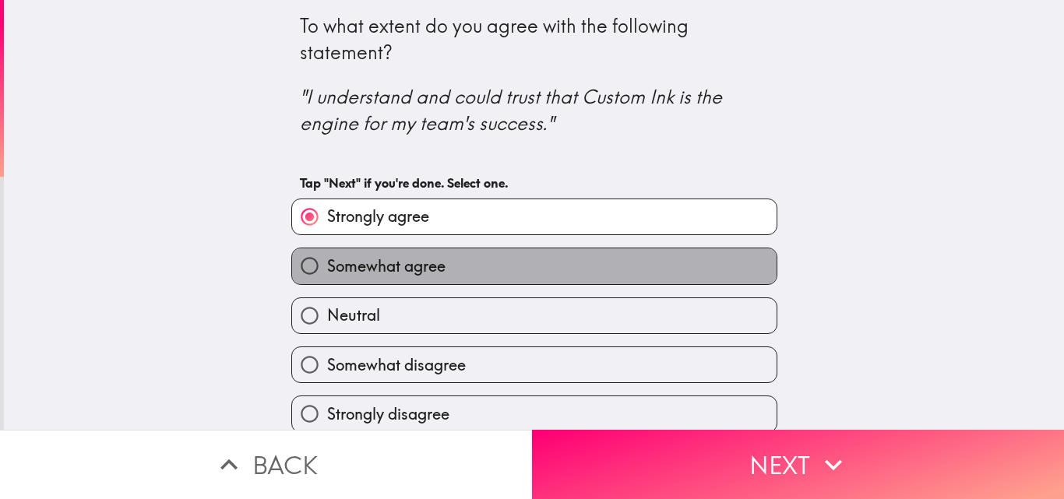
click at [406, 263] on span "Somewhat agree" at bounding box center [386, 266] width 118 height 22
click at [327, 263] on input "Somewhat agree" at bounding box center [309, 265] width 35 height 35
radio input "true"
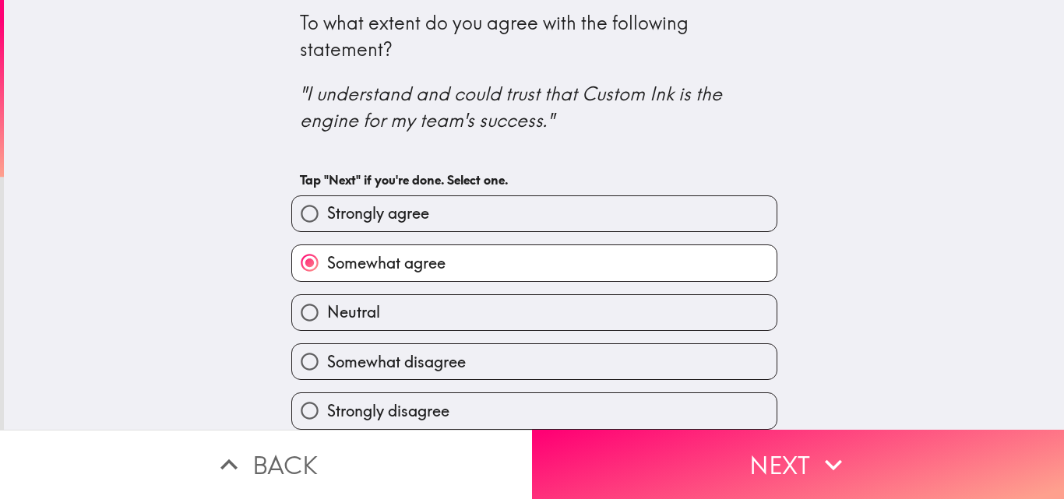
scroll to position [15, 0]
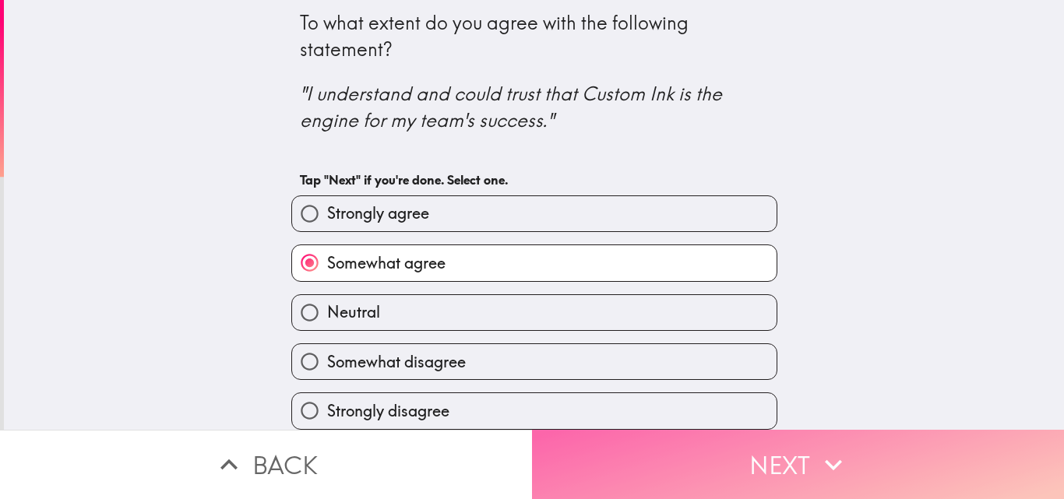
click at [707, 443] on button "Next" at bounding box center [798, 464] width 532 height 69
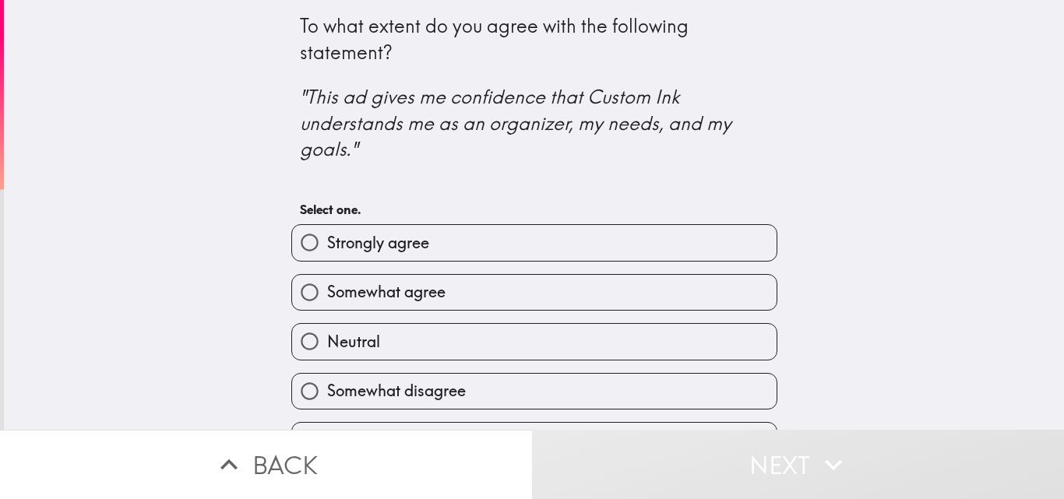
click at [381, 243] on span "Strongly agree" at bounding box center [378, 243] width 102 height 22
click at [327, 243] on input "Strongly agree" at bounding box center [309, 242] width 35 height 35
radio input "true"
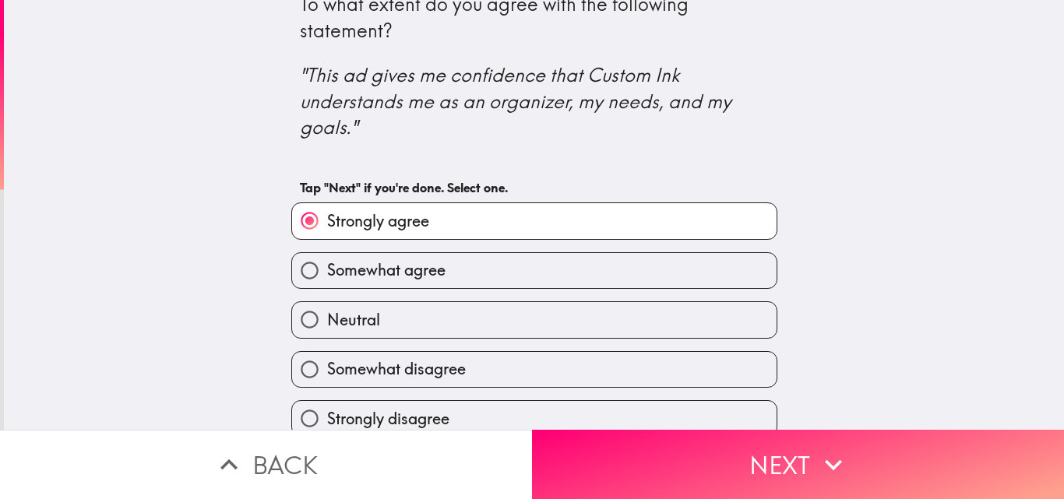
scroll to position [40, 0]
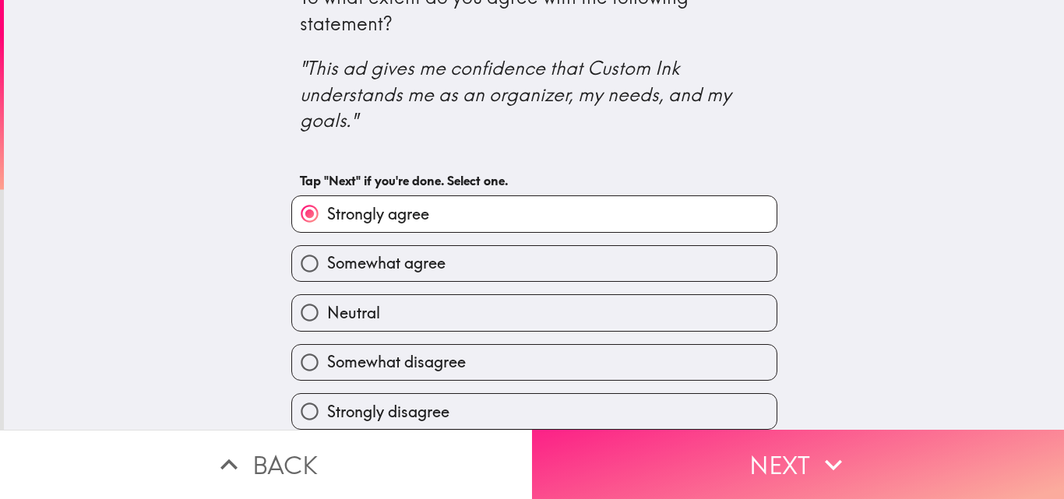
click at [858, 450] on button "Next" at bounding box center [798, 464] width 532 height 69
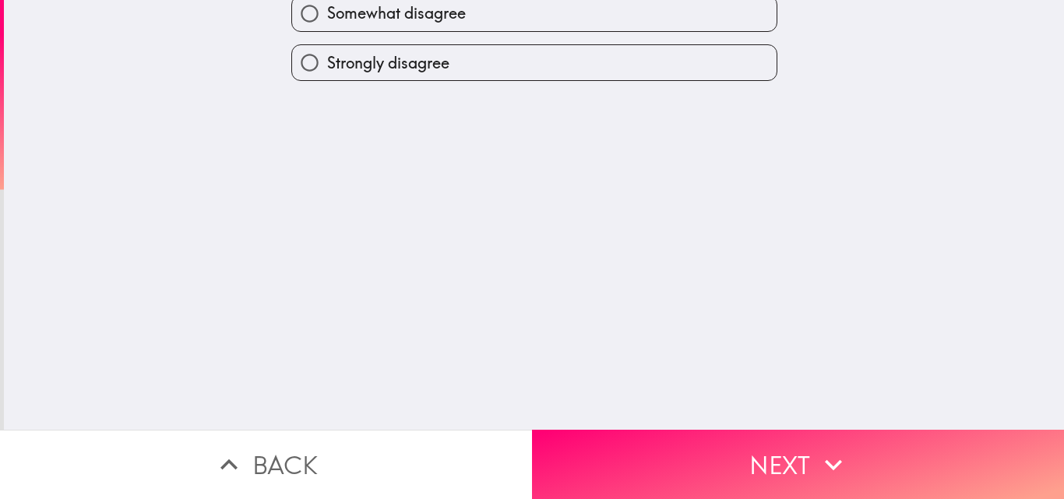
scroll to position [0, 0]
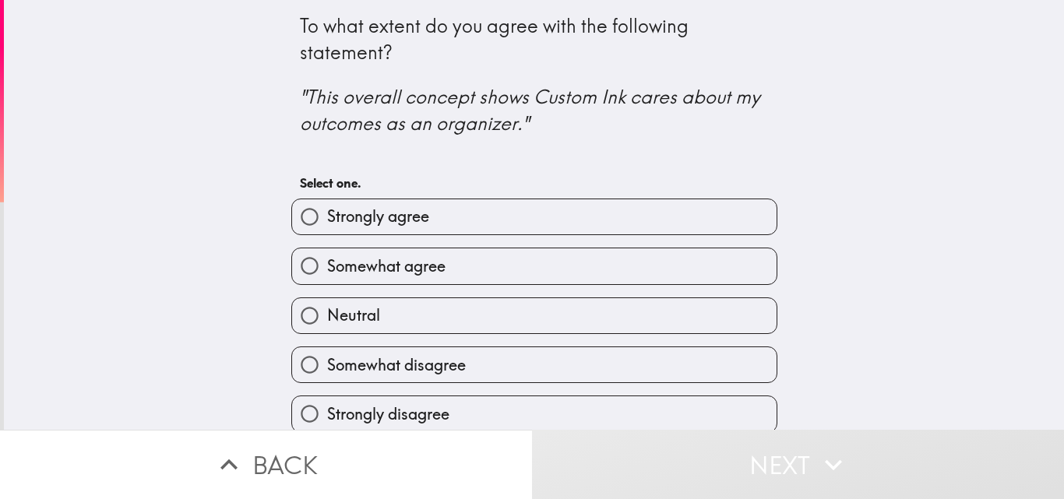
click at [413, 263] on span "Somewhat agree" at bounding box center [386, 266] width 118 height 22
click at [327, 263] on input "Somewhat agree" at bounding box center [309, 265] width 35 height 35
radio input "true"
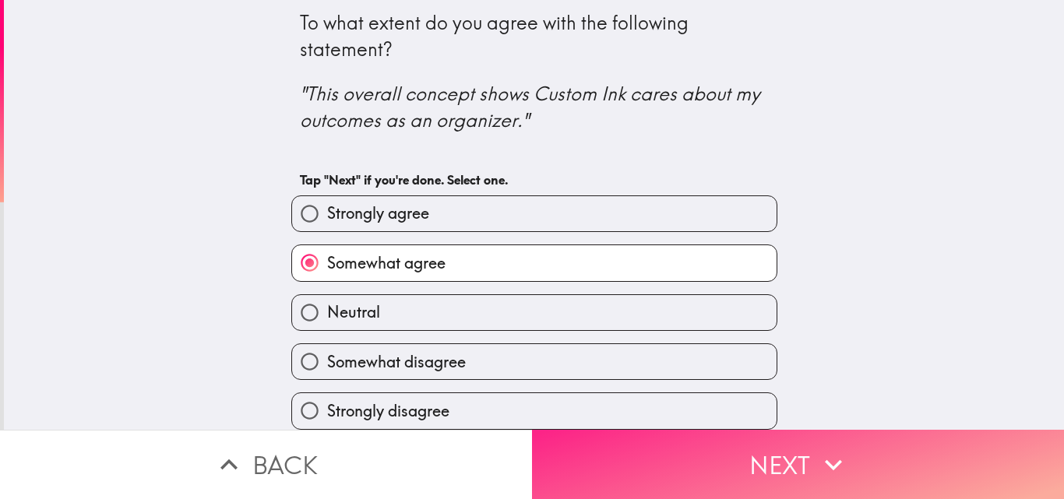
scroll to position [15, 0]
click at [773, 456] on button "Next" at bounding box center [798, 464] width 532 height 69
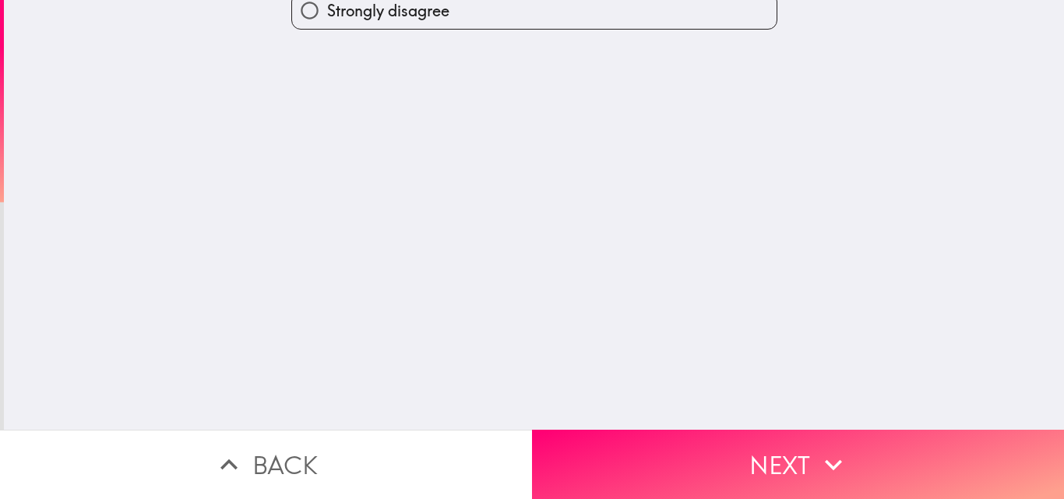
scroll to position [0, 0]
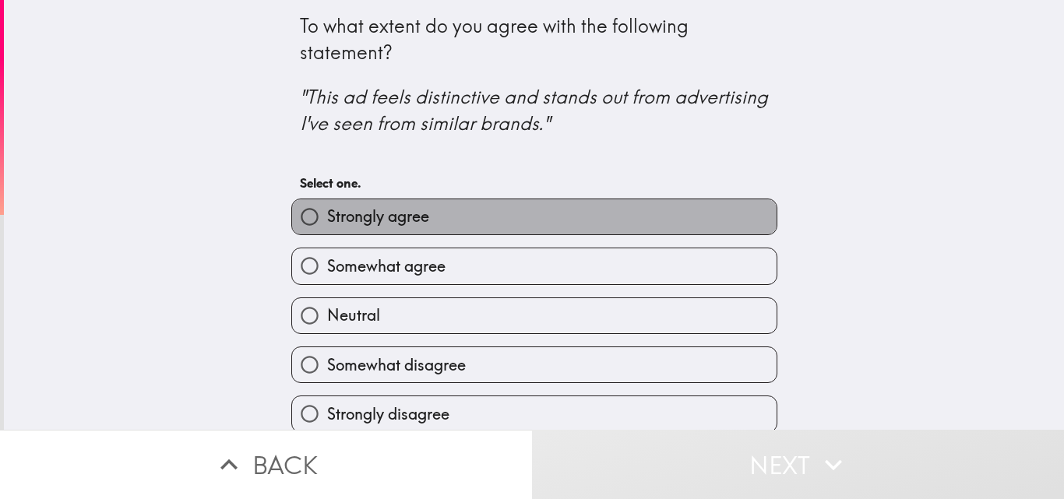
click at [346, 216] on span "Strongly agree" at bounding box center [378, 217] width 102 height 22
click at [327, 216] on input "Strongly agree" at bounding box center [309, 216] width 35 height 35
radio input "true"
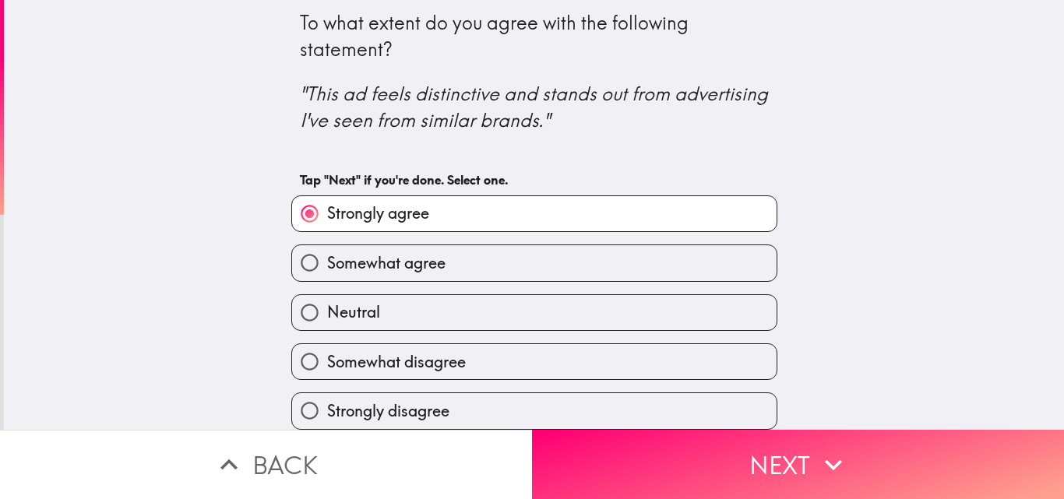
scroll to position [15, 0]
drag, startPoint x: 693, startPoint y: 449, endPoint x: 685, endPoint y: 414, distance: 35.1
click at [694, 449] on button "Next" at bounding box center [798, 464] width 532 height 69
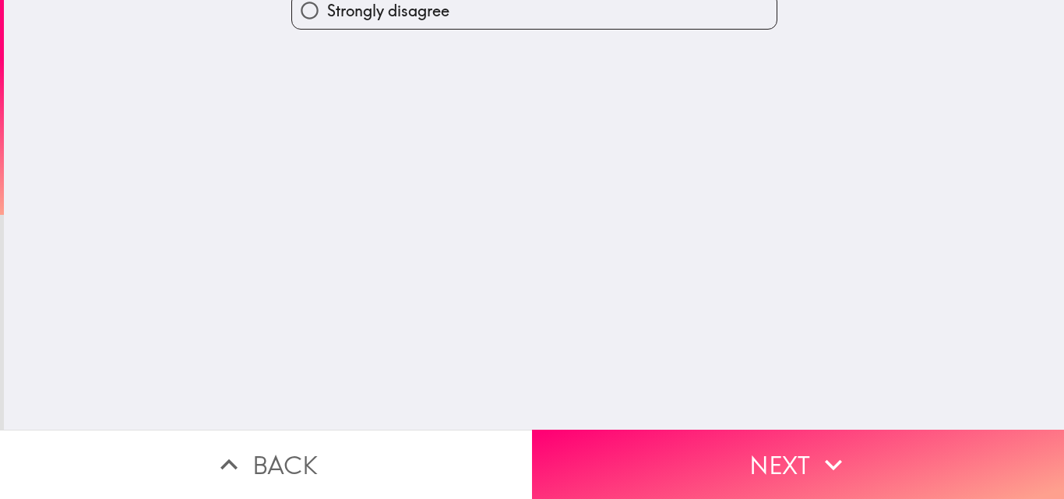
scroll to position [0, 0]
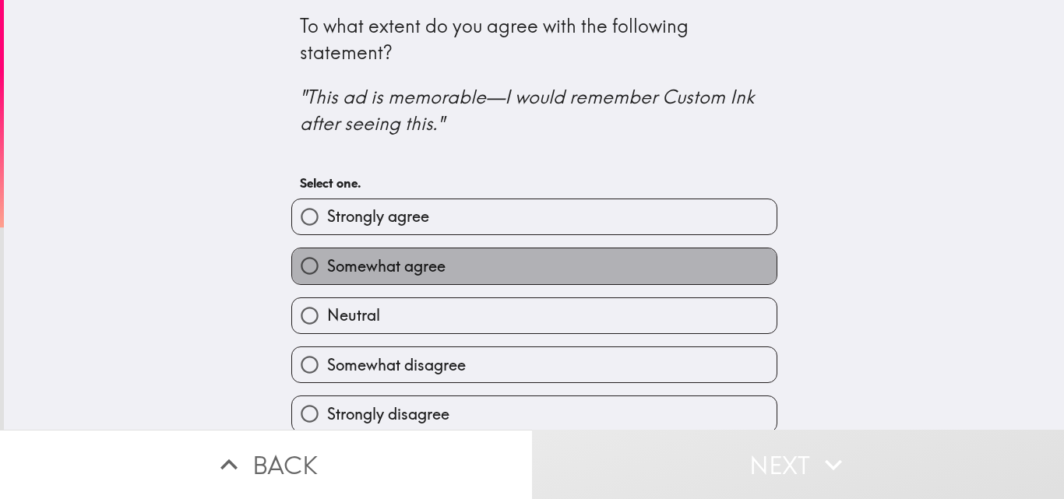
click at [347, 275] on span "Somewhat agree" at bounding box center [386, 266] width 118 height 22
click at [327, 275] on input "Somewhat agree" at bounding box center [309, 265] width 35 height 35
radio input "true"
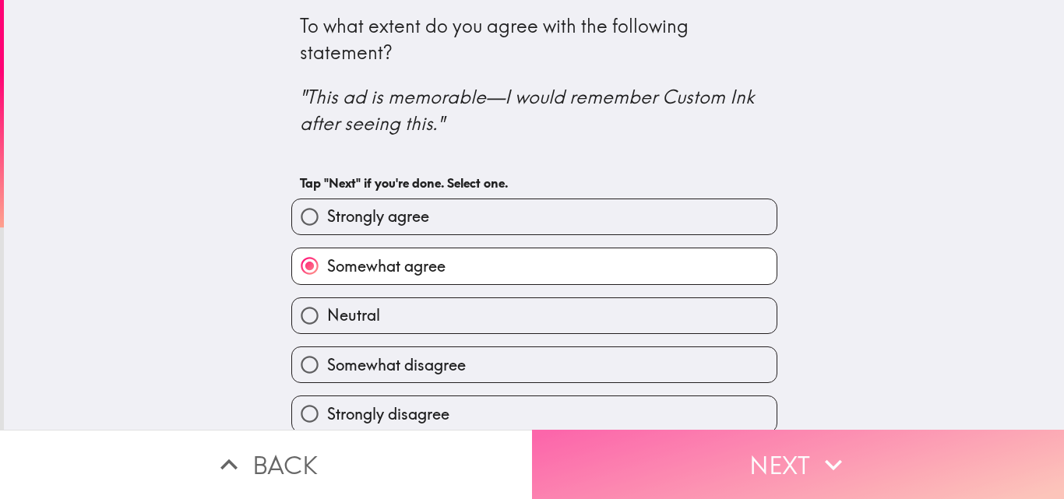
click at [674, 442] on button "Next" at bounding box center [798, 464] width 532 height 69
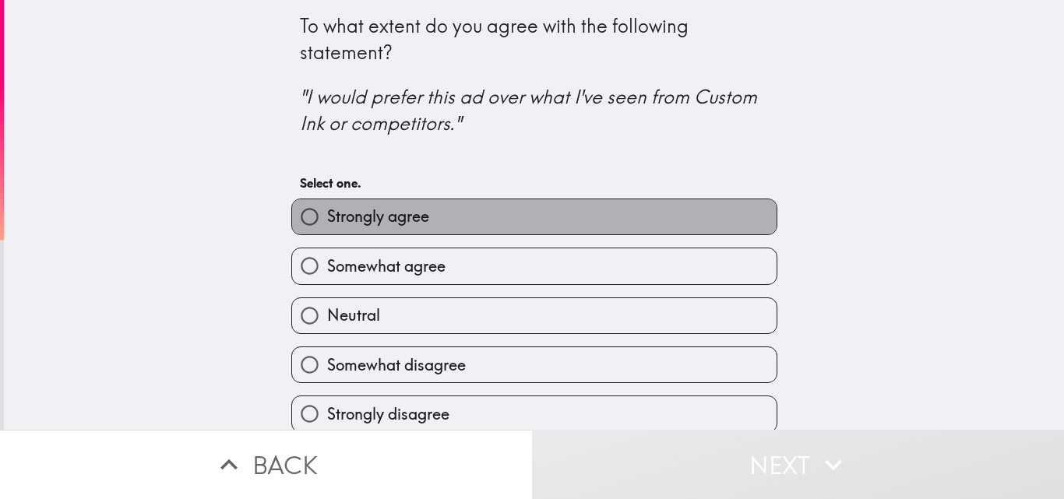
click at [396, 208] on span "Strongly agree" at bounding box center [378, 217] width 102 height 22
click at [327, 208] on input "Strongly agree" at bounding box center [309, 216] width 35 height 35
radio input "true"
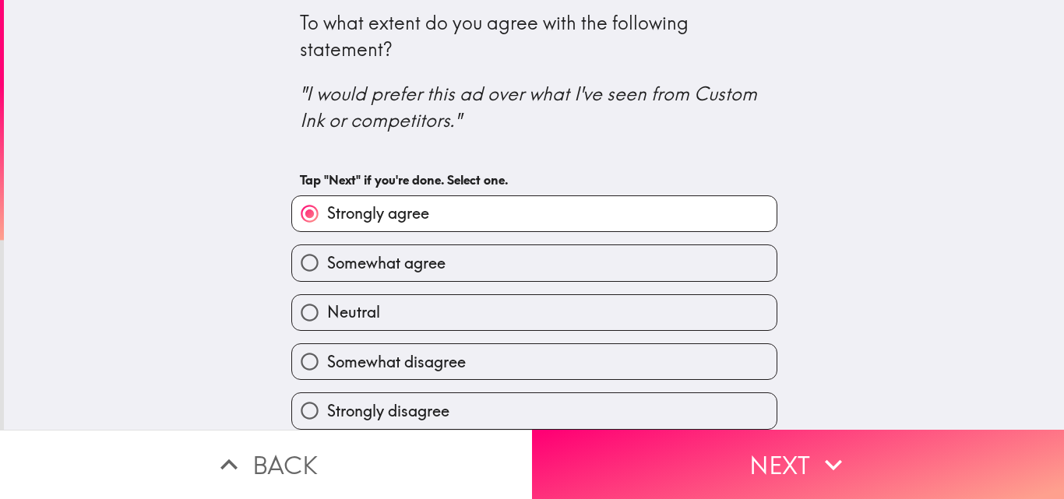
scroll to position [15, 0]
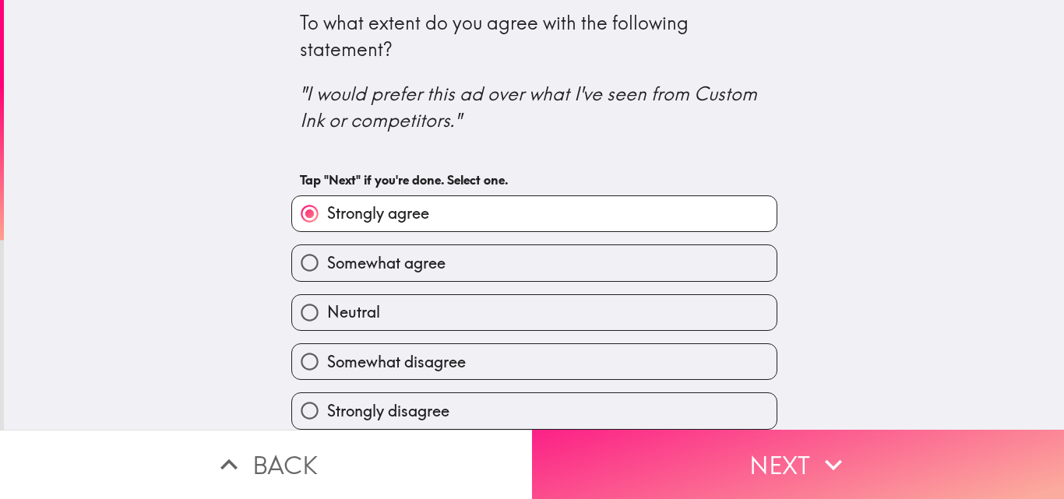
click at [732, 437] on button "Next" at bounding box center [798, 464] width 532 height 69
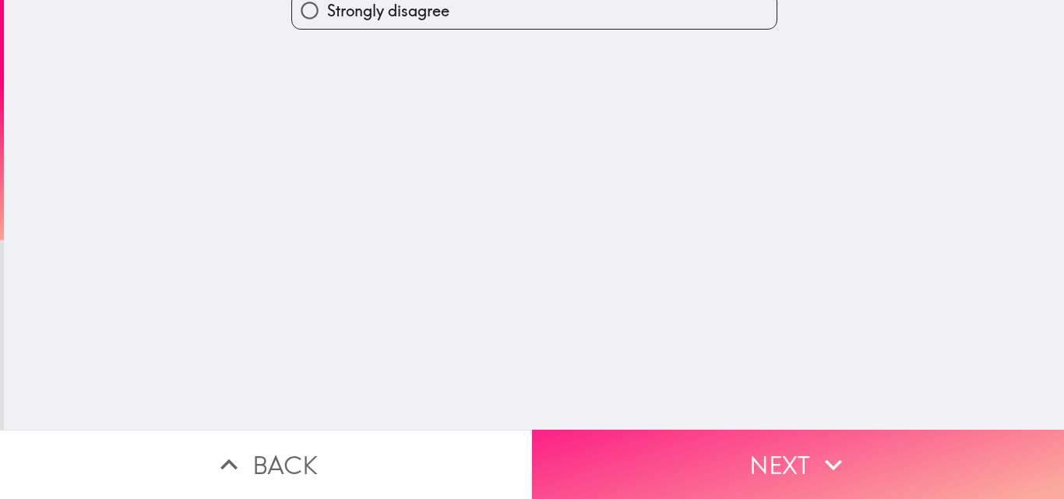
scroll to position [0, 0]
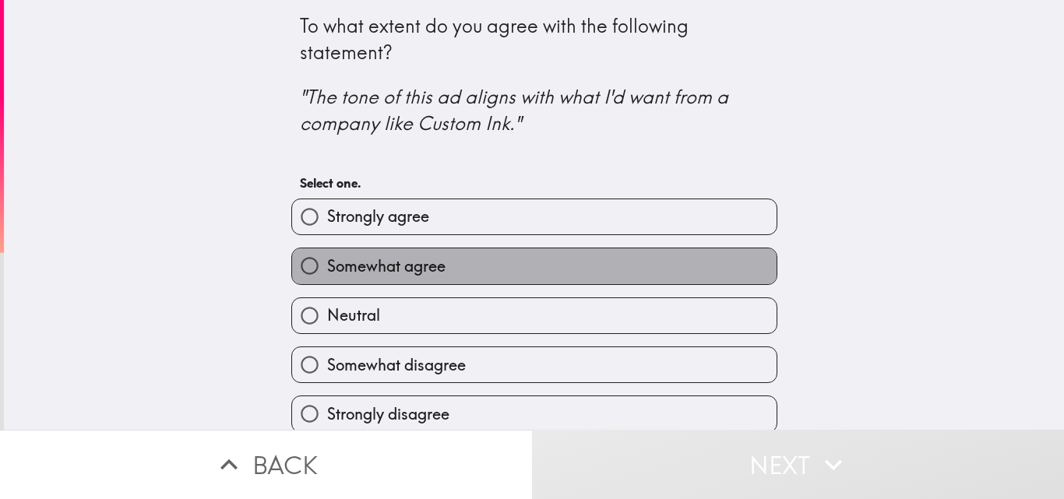
click at [486, 266] on label "Somewhat agree" at bounding box center [534, 265] width 484 height 35
click at [327, 266] on input "Somewhat agree" at bounding box center [309, 265] width 35 height 35
radio input "true"
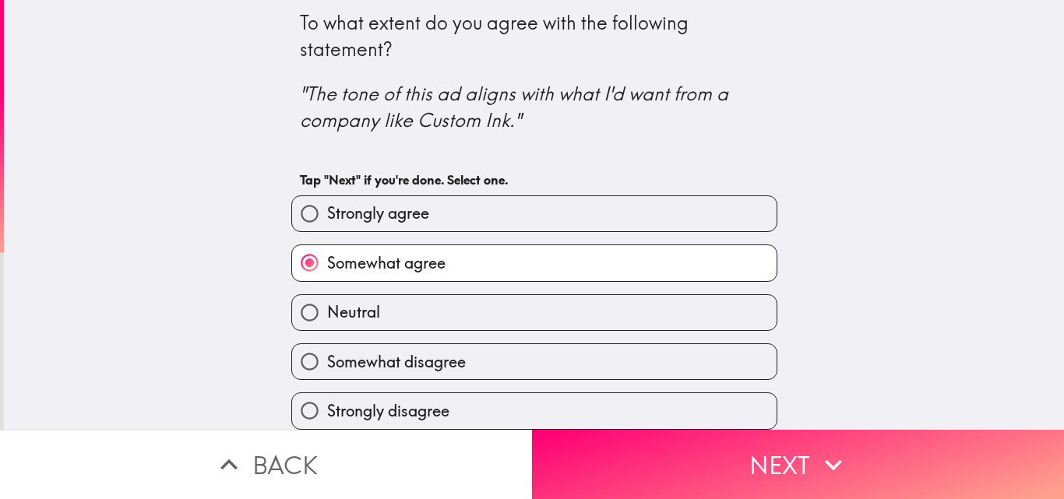
scroll to position [15, 0]
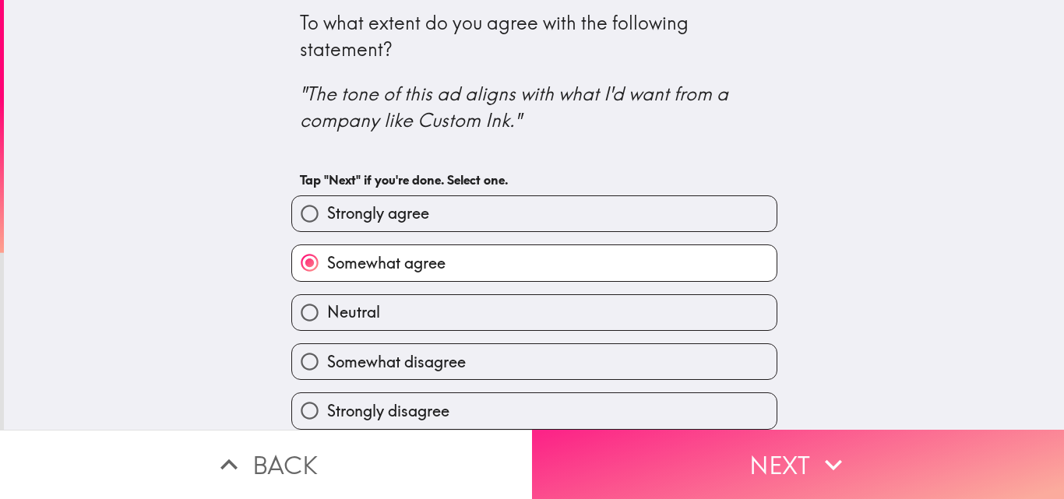
click at [674, 453] on button "Next" at bounding box center [798, 464] width 532 height 69
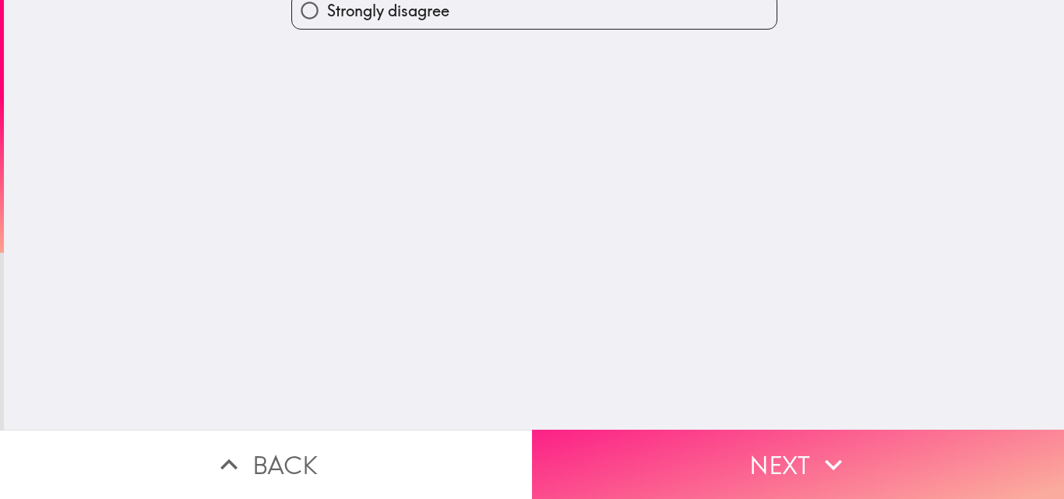
scroll to position [0, 0]
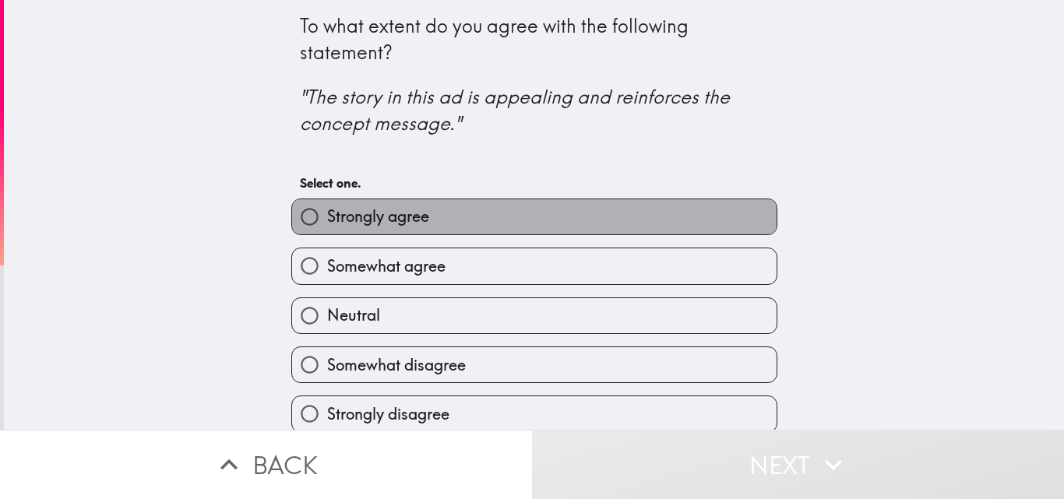
click at [473, 223] on label "Strongly agree" at bounding box center [534, 216] width 484 height 35
click at [327, 223] on input "Strongly agree" at bounding box center [309, 216] width 35 height 35
radio input "true"
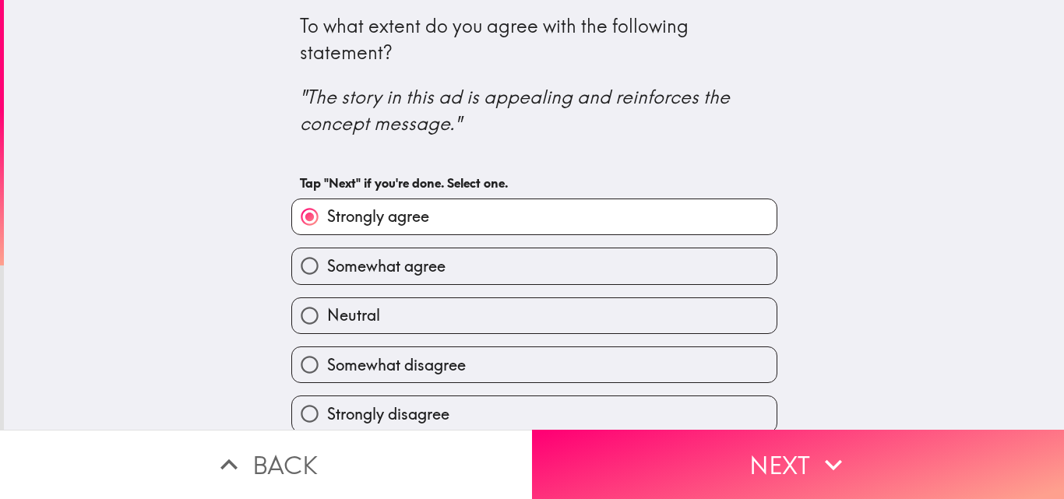
scroll to position [15, 0]
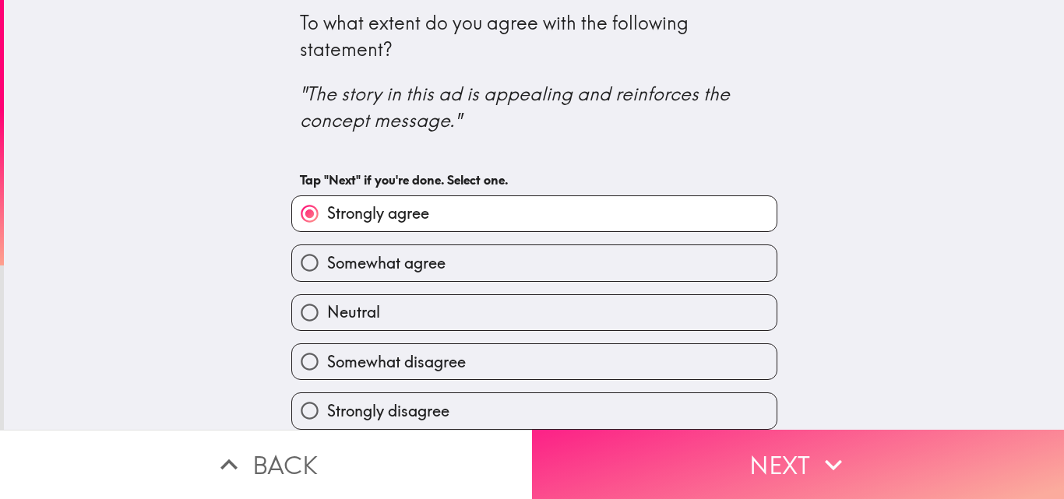
click at [730, 445] on button "Next" at bounding box center [798, 464] width 532 height 69
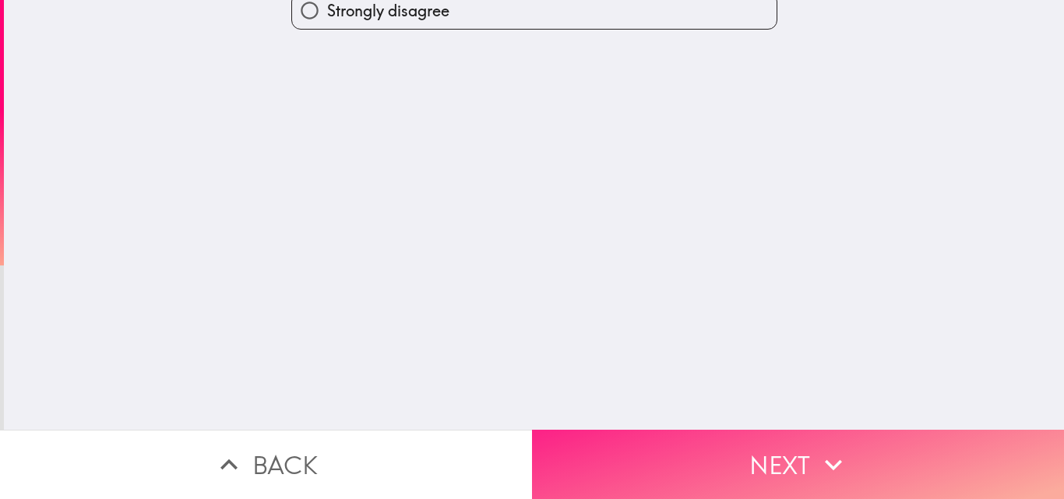
scroll to position [0, 0]
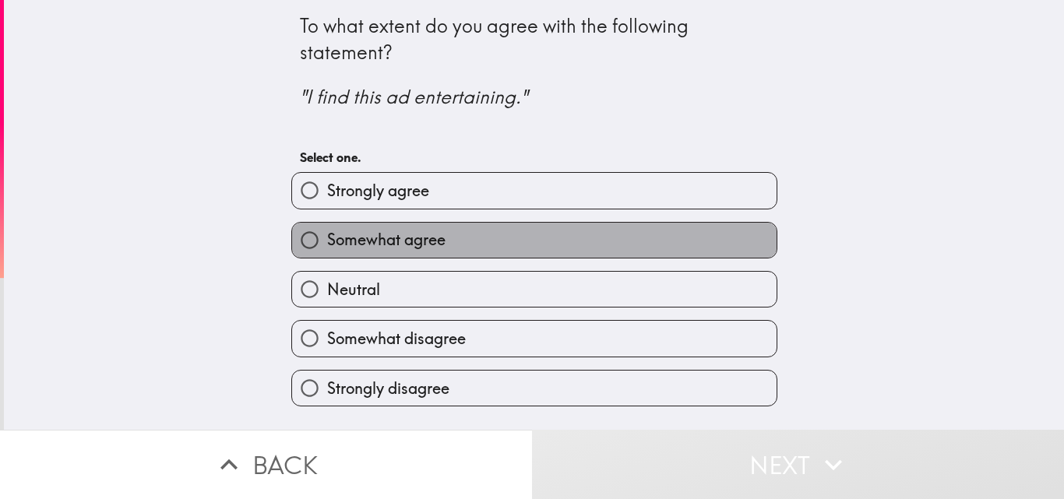
click at [439, 247] on label "Somewhat agree" at bounding box center [534, 240] width 484 height 35
click at [327, 247] on input "Somewhat agree" at bounding box center [309, 240] width 35 height 35
radio input "true"
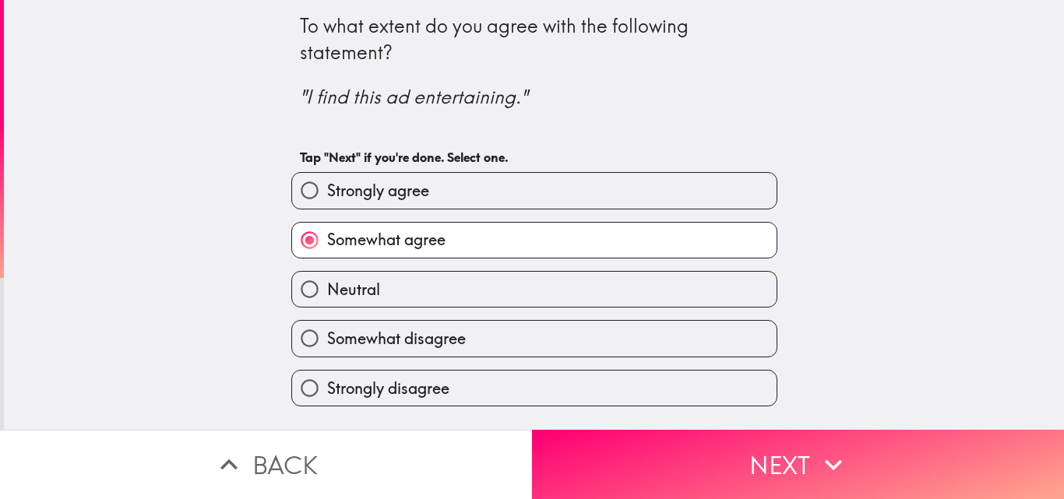
click at [530, 194] on label "Strongly agree" at bounding box center [534, 190] width 484 height 35
click at [327, 194] on input "Strongly agree" at bounding box center [309, 190] width 35 height 35
radio input "true"
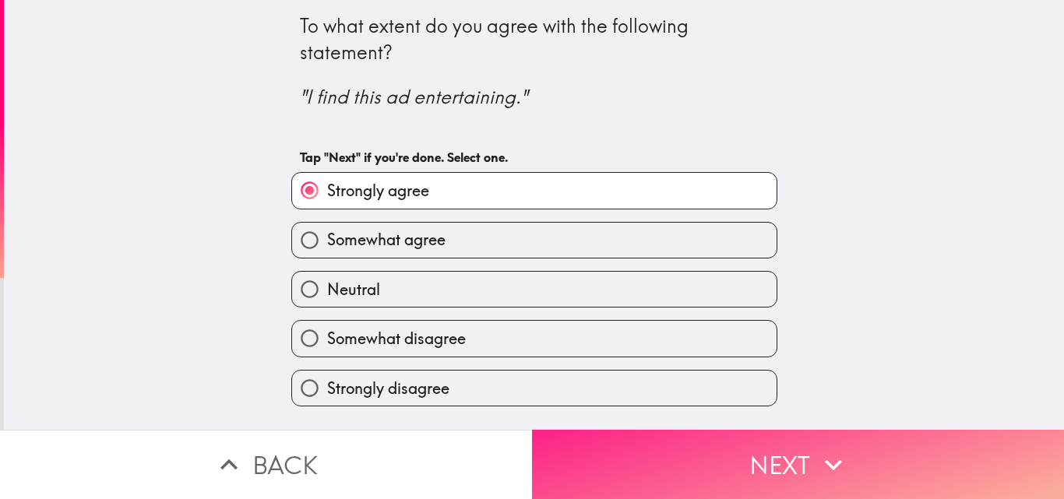
click at [734, 458] on button "Next" at bounding box center [798, 464] width 532 height 69
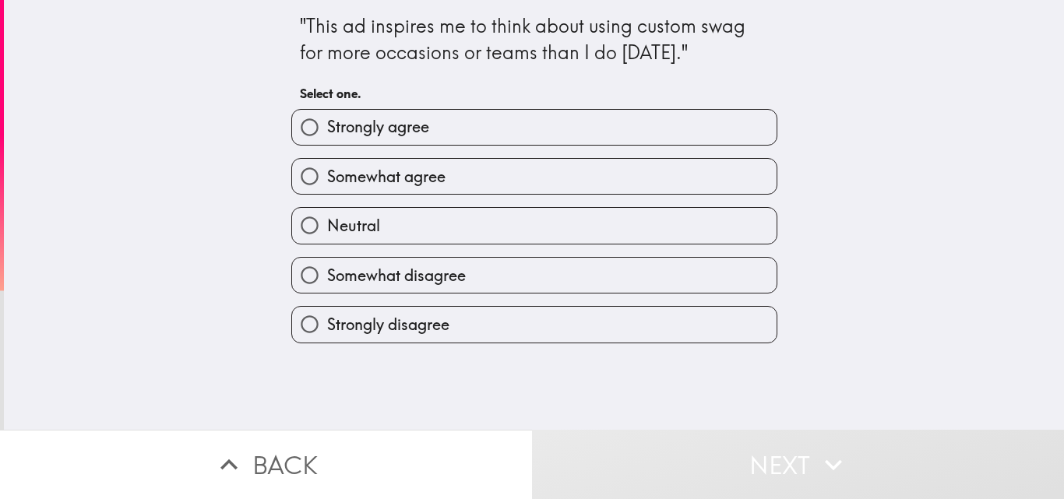
click at [428, 132] on label "Strongly agree" at bounding box center [534, 127] width 484 height 35
click at [327, 132] on input "Strongly agree" at bounding box center [309, 127] width 35 height 35
radio input "true"
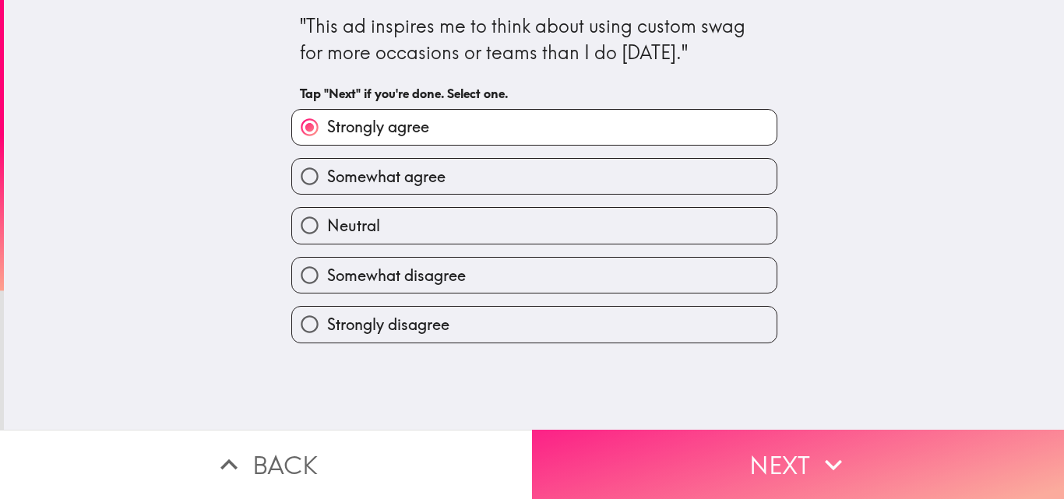
click at [684, 452] on button "Next" at bounding box center [798, 464] width 532 height 69
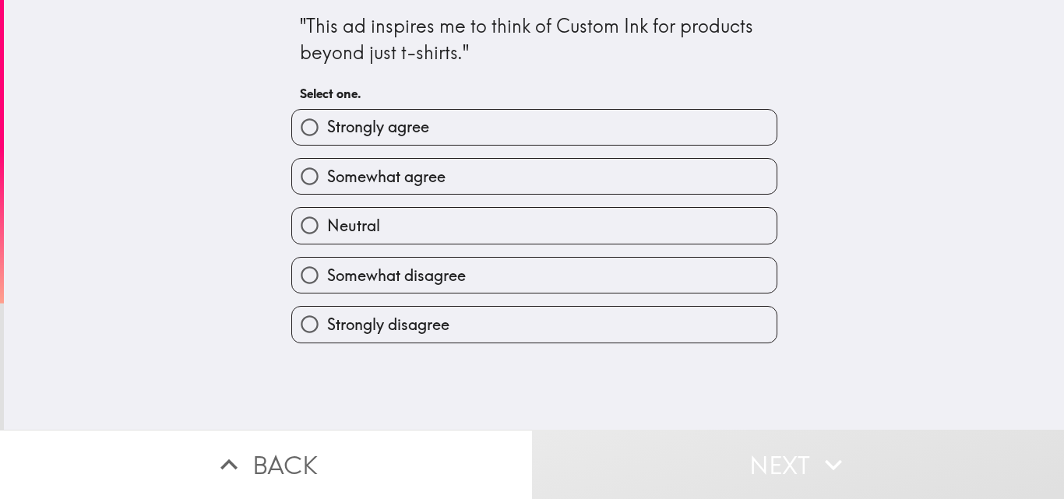
click at [362, 178] on span "Somewhat agree" at bounding box center [386, 177] width 118 height 22
click at [327, 178] on input "Somewhat agree" at bounding box center [309, 176] width 35 height 35
radio input "true"
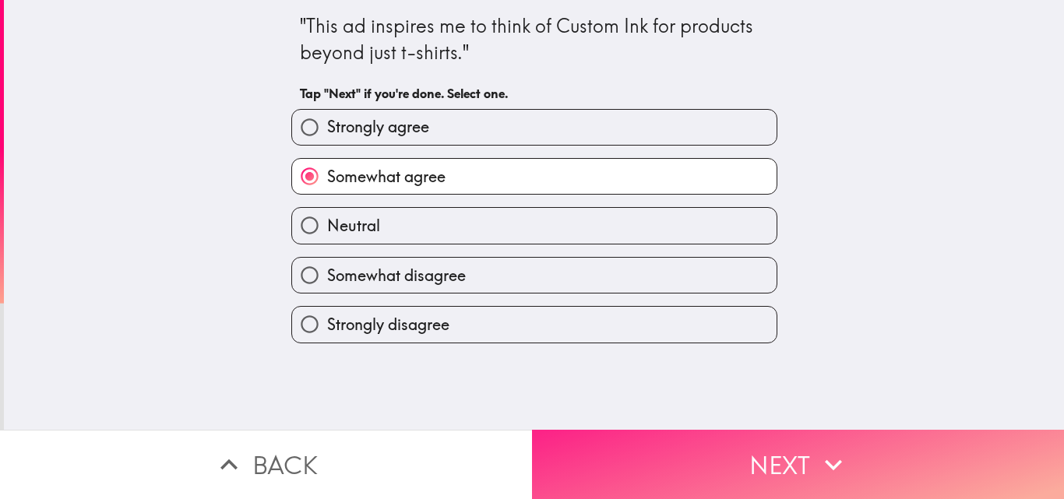
click at [816, 452] on icon "button" at bounding box center [833, 465] width 34 height 34
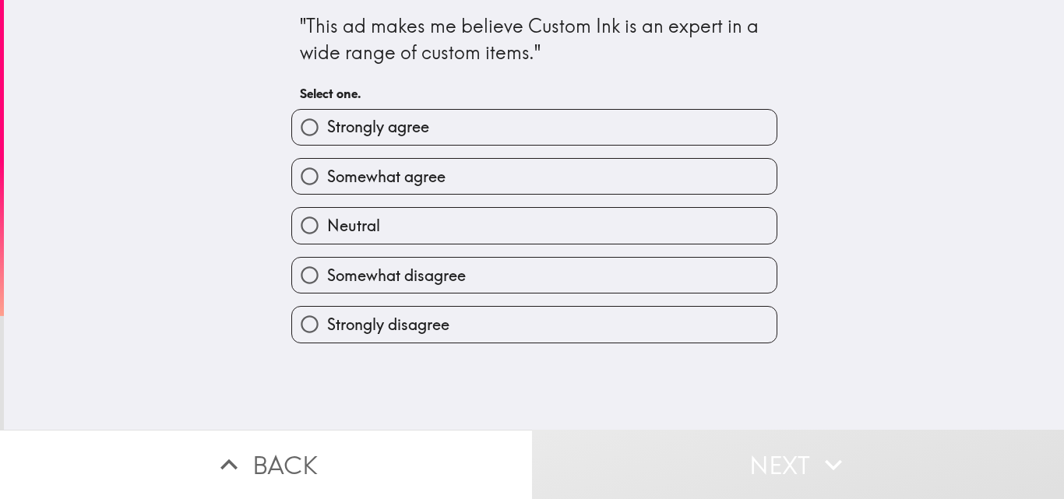
click at [413, 130] on span "Strongly agree" at bounding box center [378, 127] width 102 height 22
click at [327, 130] on input "Strongly agree" at bounding box center [309, 127] width 35 height 35
radio input "true"
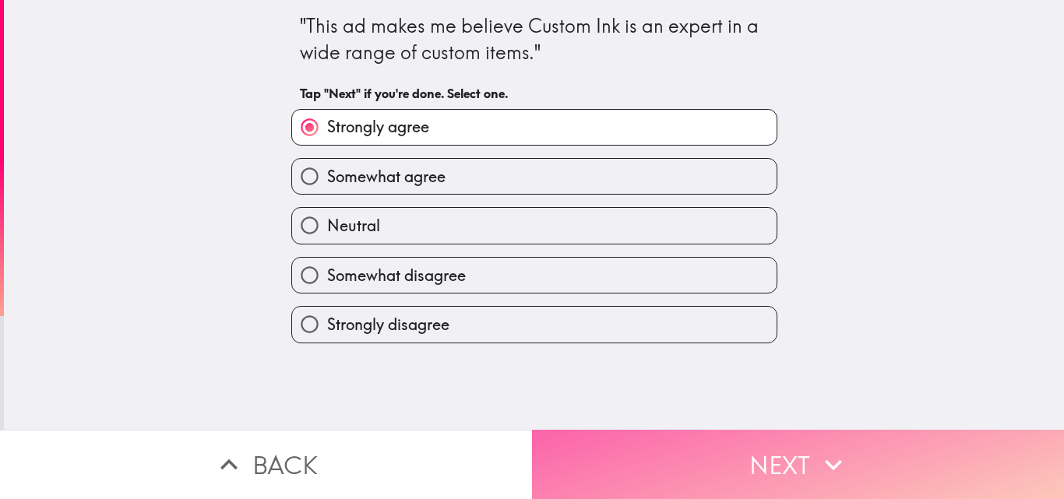
click at [698, 444] on button "Next" at bounding box center [798, 464] width 532 height 69
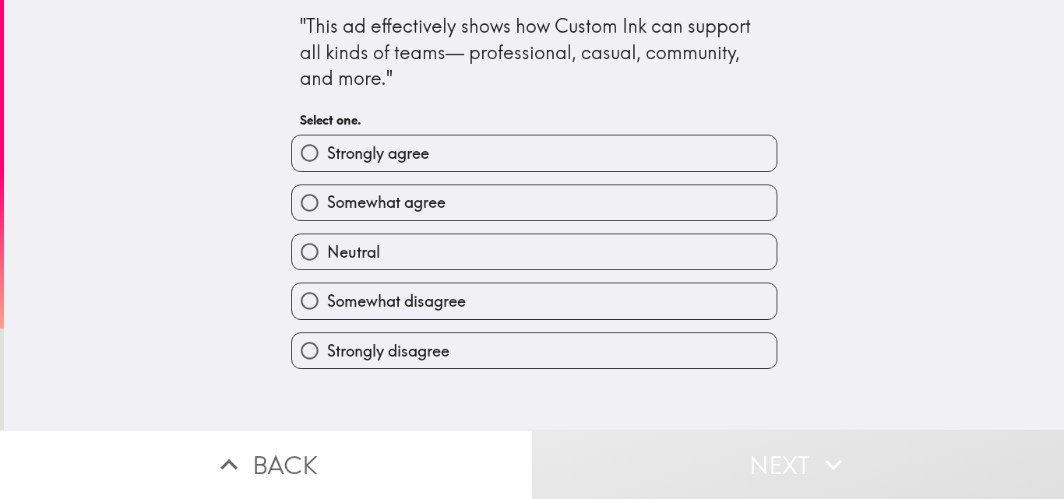
click at [392, 156] on span "Strongly agree" at bounding box center [378, 153] width 102 height 22
click at [327, 156] on input "Strongly agree" at bounding box center [309, 152] width 35 height 35
radio input "true"
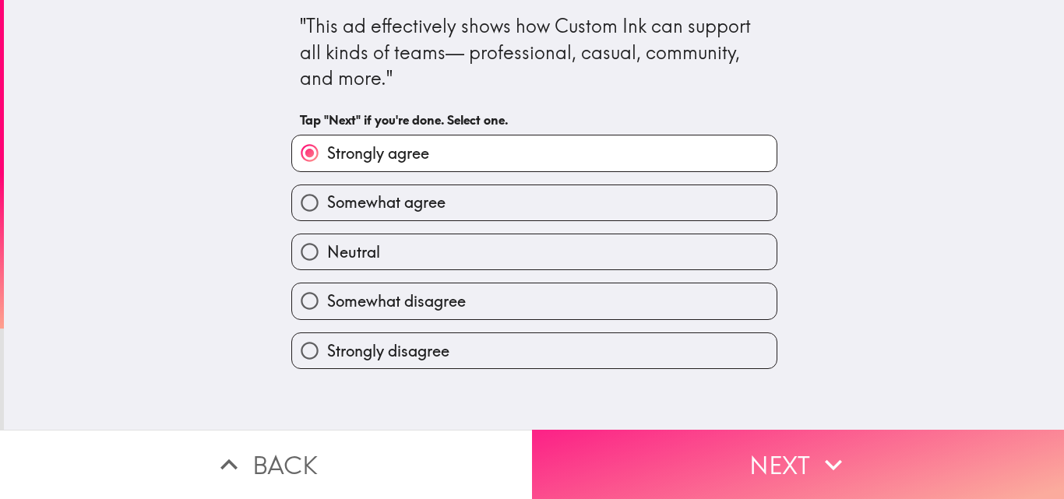
click at [751, 457] on button "Next" at bounding box center [798, 464] width 532 height 69
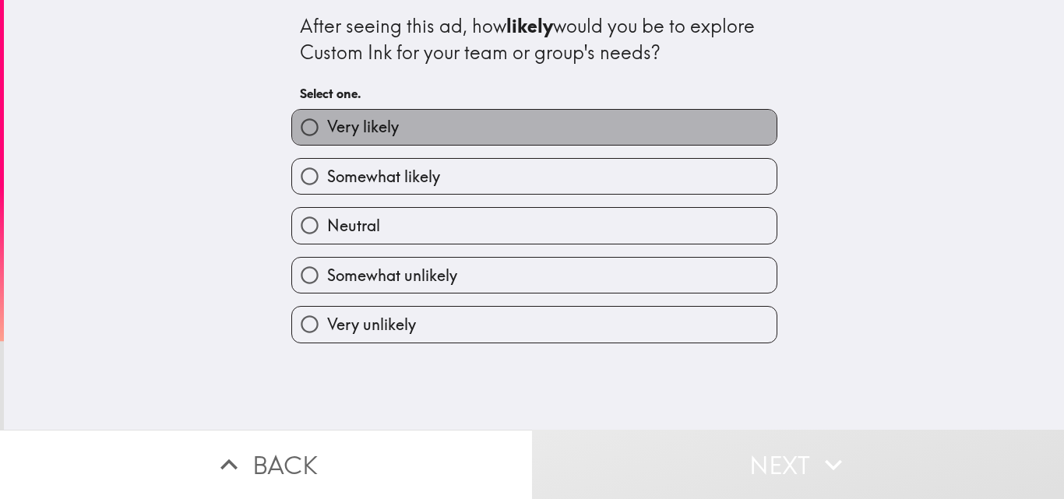
click at [419, 121] on label "Very likely" at bounding box center [534, 127] width 484 height 35
click at [327, 121] on input "Very likely" at bounding box center [309, 127] width 35 height 35
radio input "true"
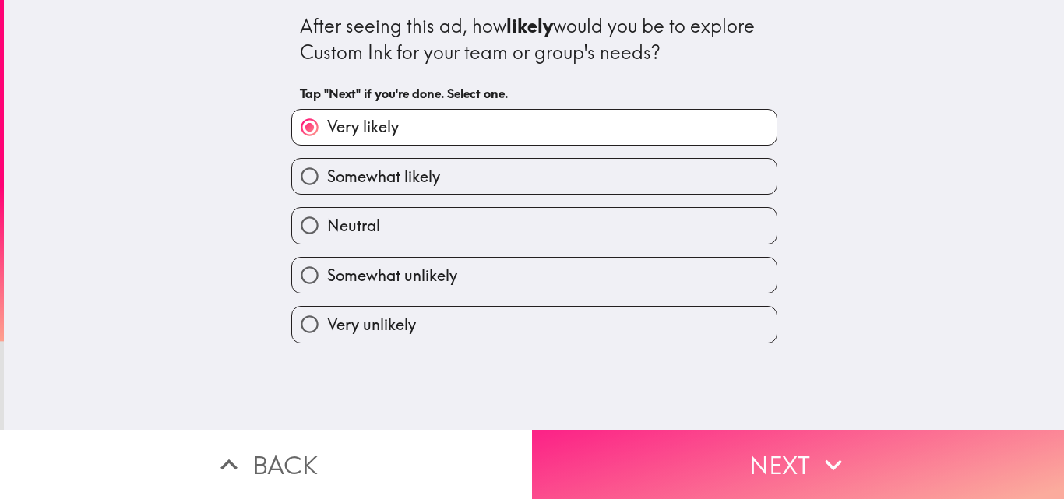
click at [727, 456] on button "Next" at bounding box center [798, 464] width 532 height 69
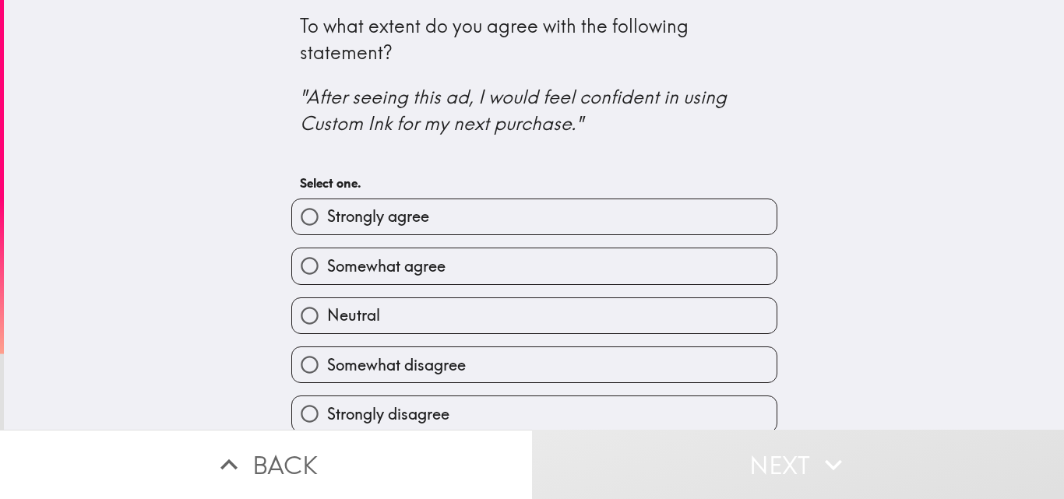
scroll to position [15, 0]
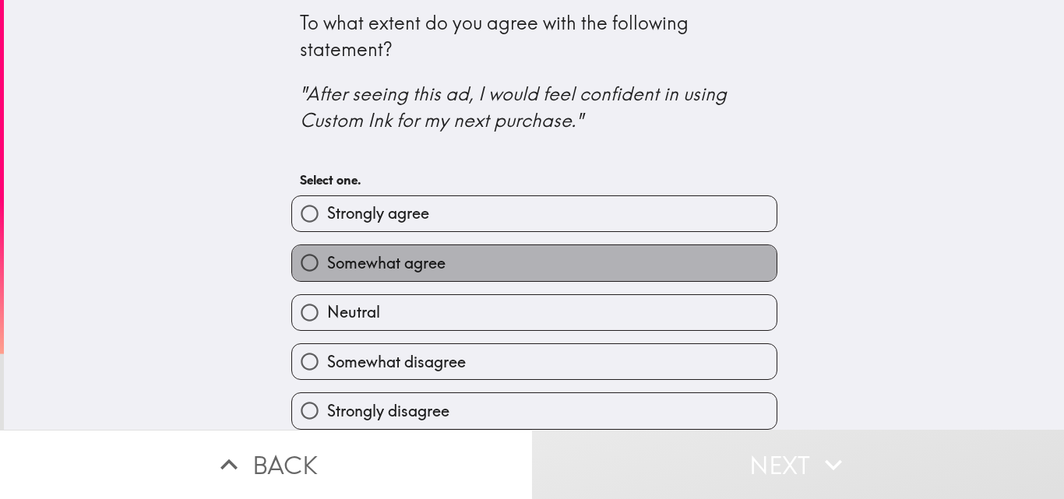
click at [455, 245] on label "Somewhat agree" at bounding box center [534, 262] width 484 height 35
click at [327, 245] on input "Somewhat agree" at bounding box center [309, 262] width 35 height 35
radio input "true"
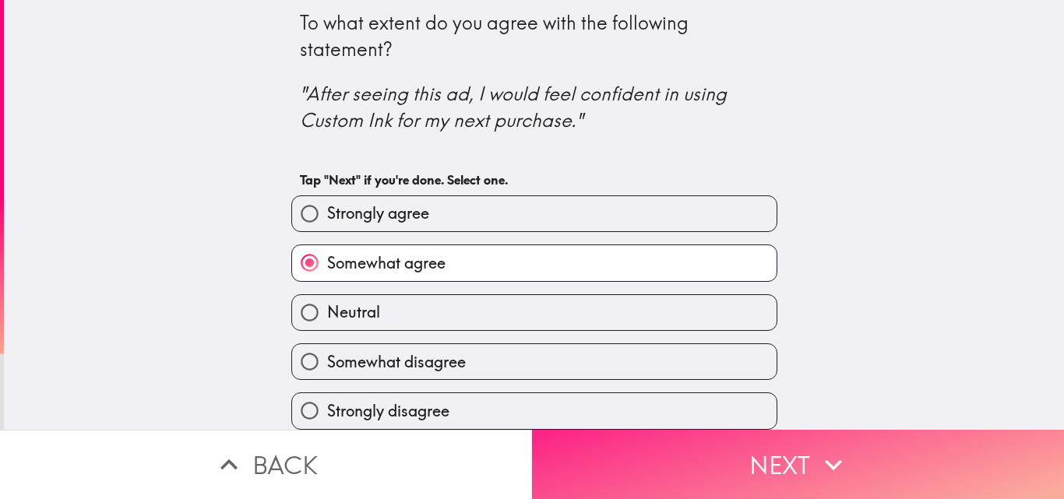
click at [659, 435] on button "Next" at bounding box center [798, 464] width 532 height 69
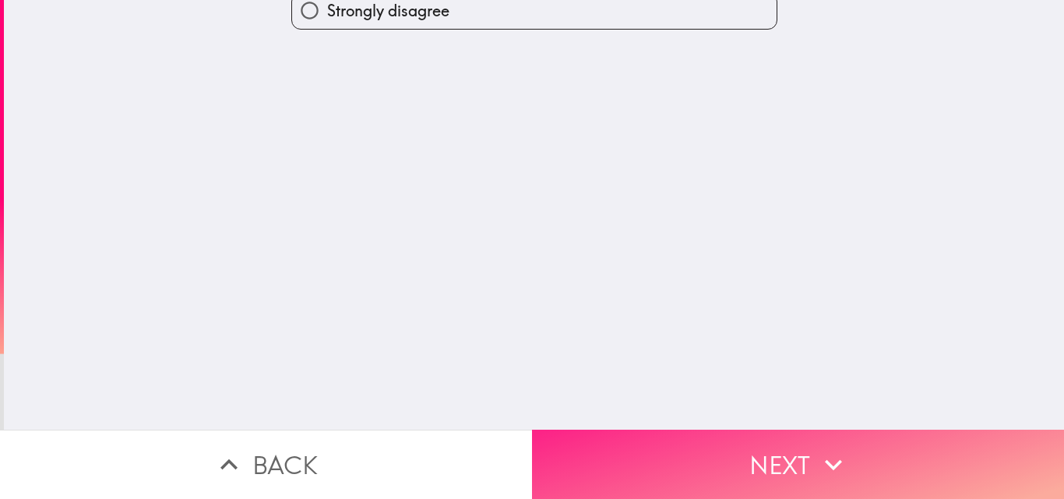
scroll to position [0, 0]
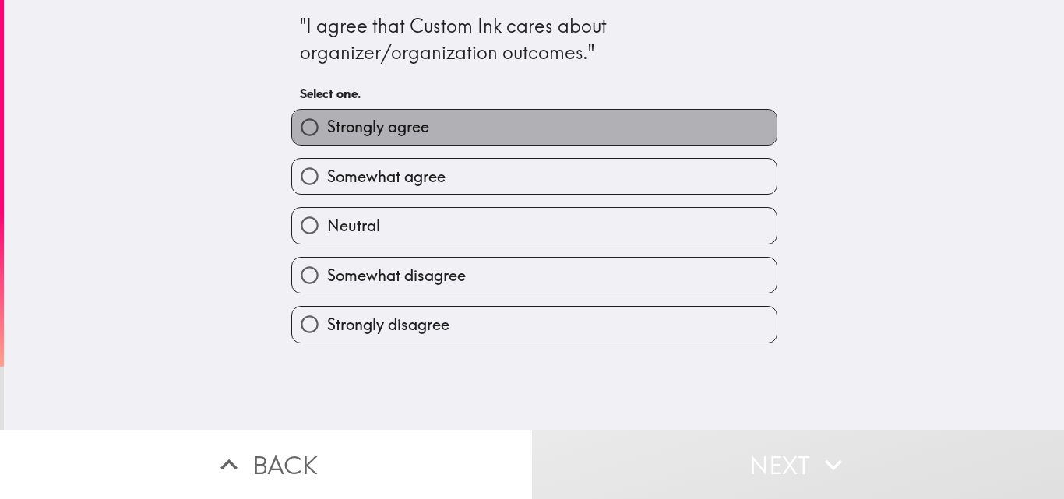
click at [366, 132] on span "Strongly agree" at bounding box center [378, 127] width 102 height 22
click at [327, 132] on input "Strongly agree" at bounding box center [309, 127] width 35 height 35
radio input "true"
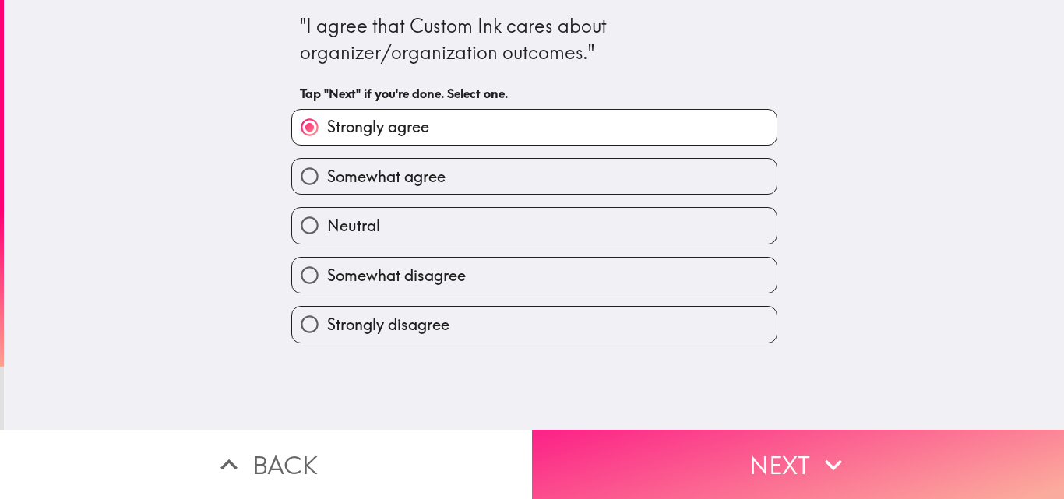
click at [716, 446] on button "Next" at bounding box center [798, 464] width 532 height 69
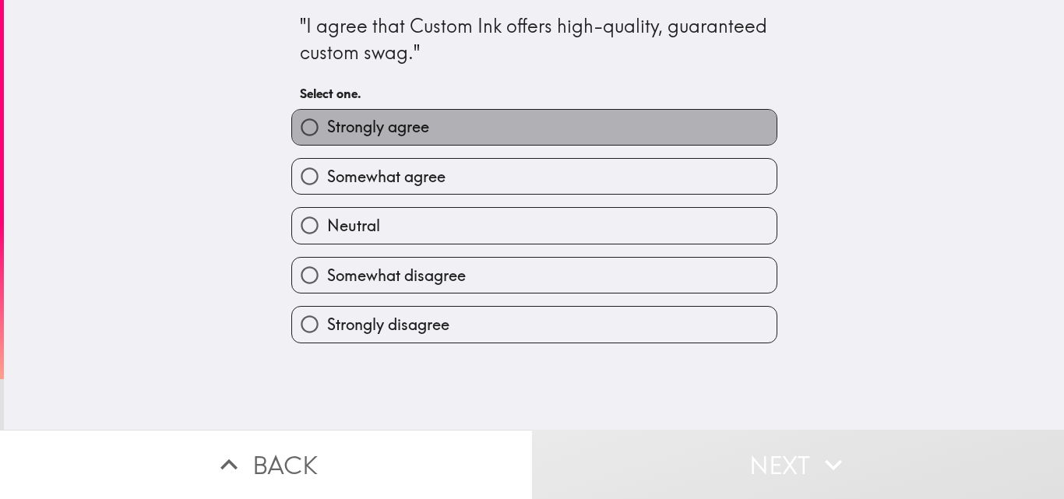
click at [417, 124] on span "Strongly agree" at bounding box center [378, 127] width 102 height 22
click at [327, 124] on input "Strongly agree" at bounding box center [309, 127] width 35 height 35
radio input "true"
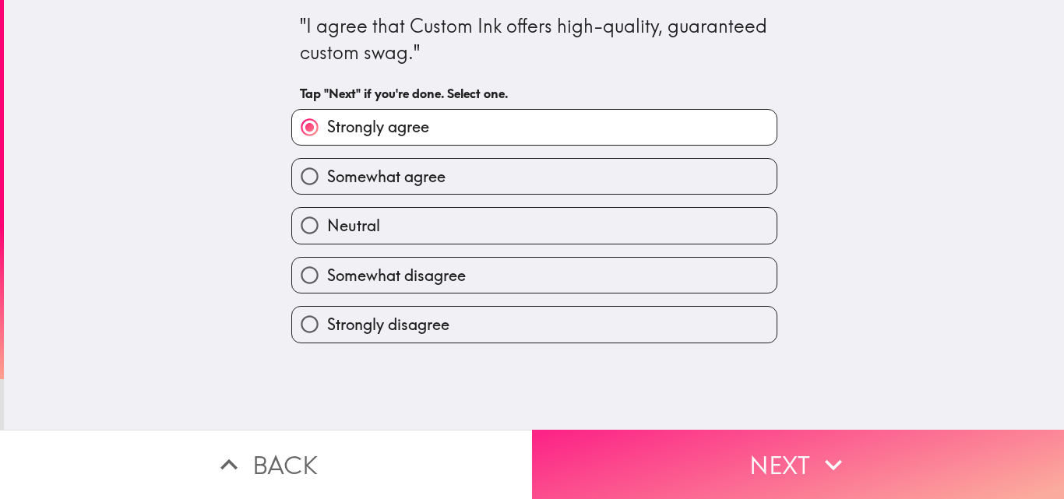
click at [715, 440] on button "Next" at bounding box center [798, 464] width 532 height 69
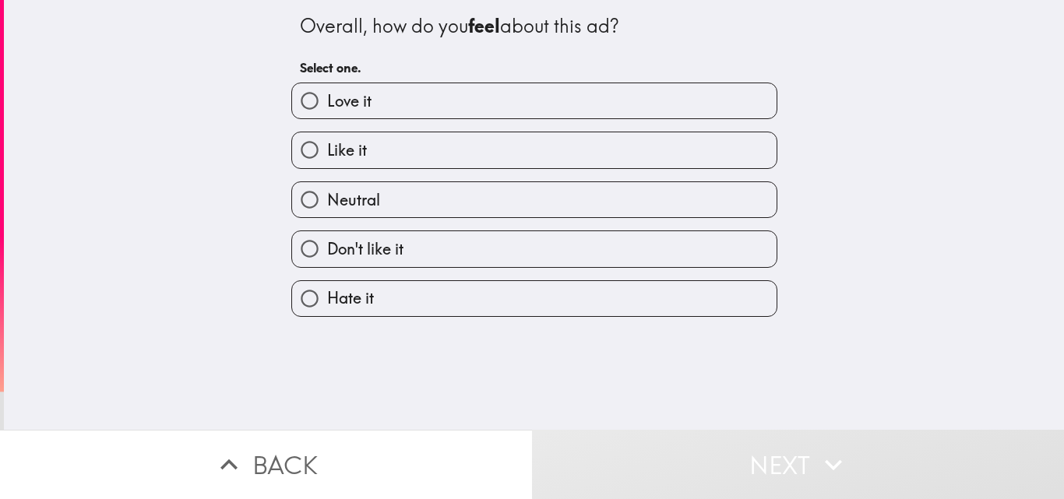
click at [344, 106] on span "Love it" at bounding box center [349, 101] width 44 height 22
click at [327, 106] on input "Love it" at bounding box center [309, 100] width 35 height 35
radio input "true"
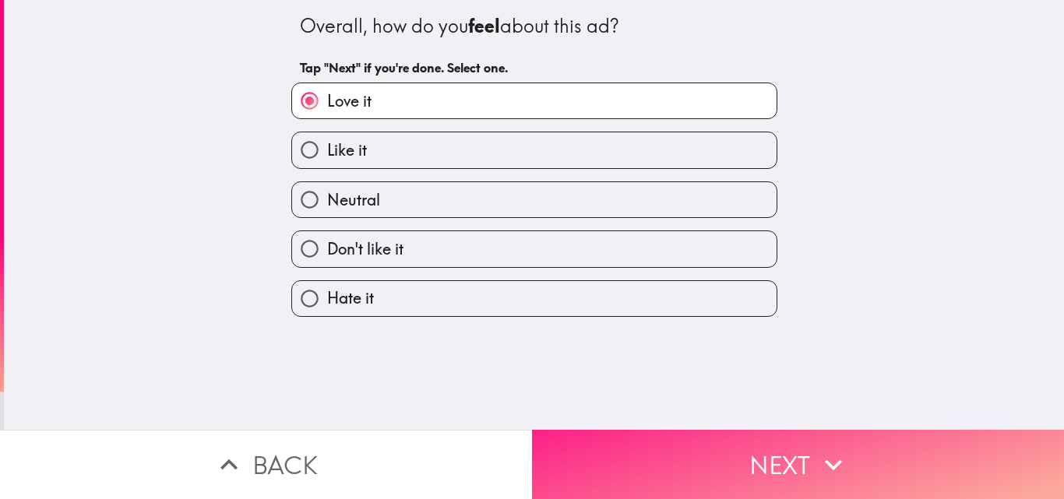
click at [713, 458] on button "Next" at bounding box center [798, 464] width 532 height 69
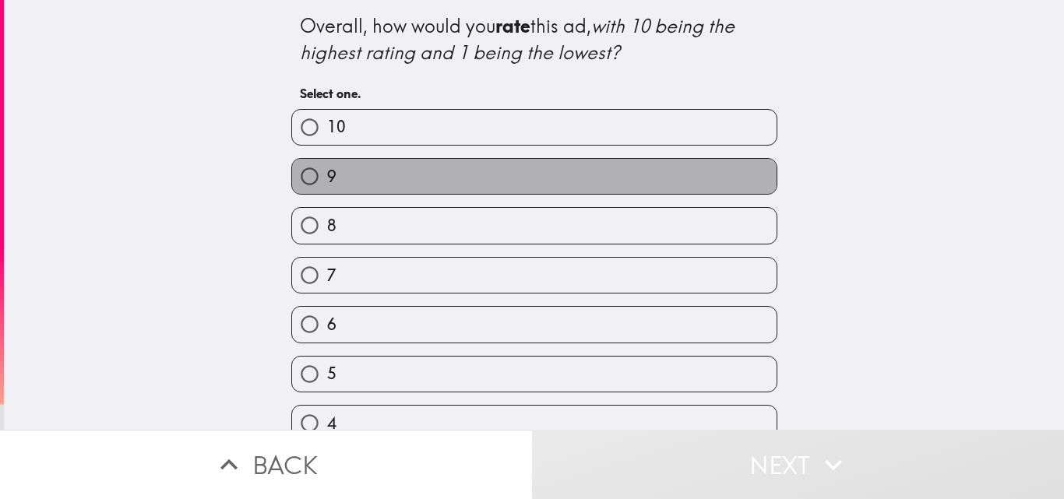
click at [356, 174] on label "9" at bounding box center [534, 176] width 484 height 35
click at [327, 174] on input "9" at bounding box center [309, 176] width 35 height 35
radio input "true"
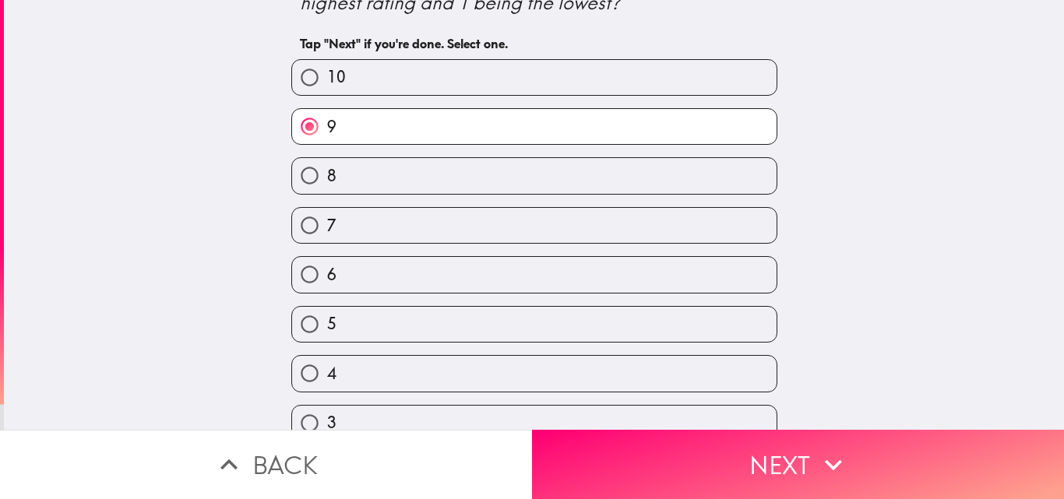
scroll to position [172, 0]
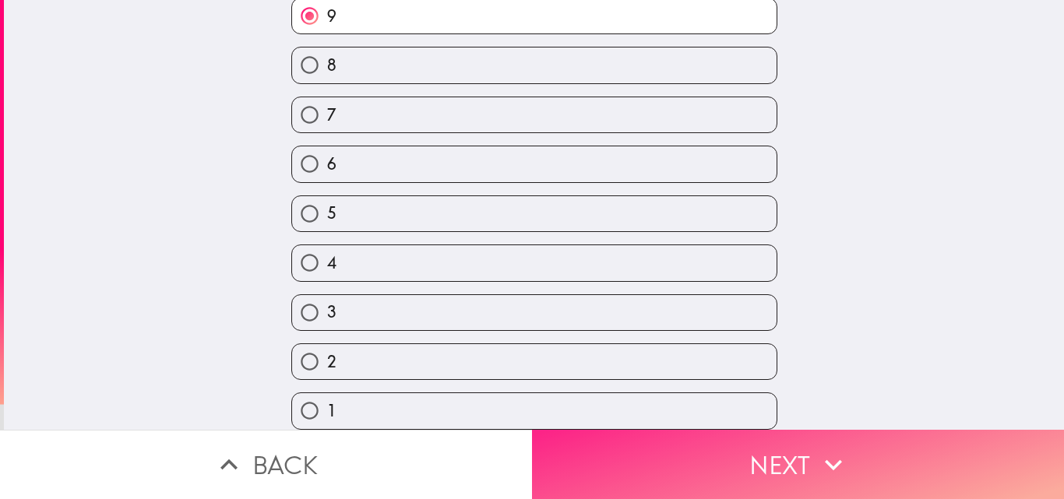
click at [723, 456] on button "Next" at bounding box center [798, 464] width 532 height 69
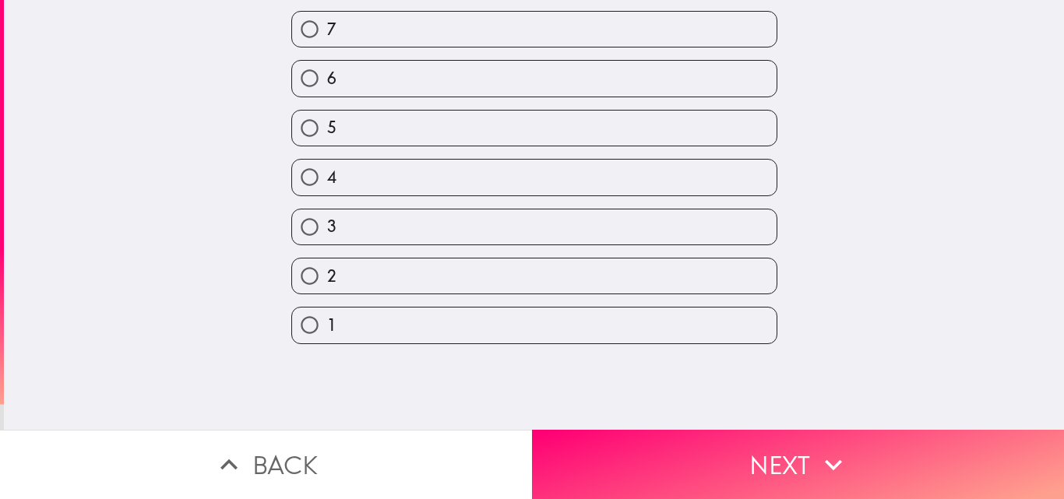
scroll to position [0, 0]
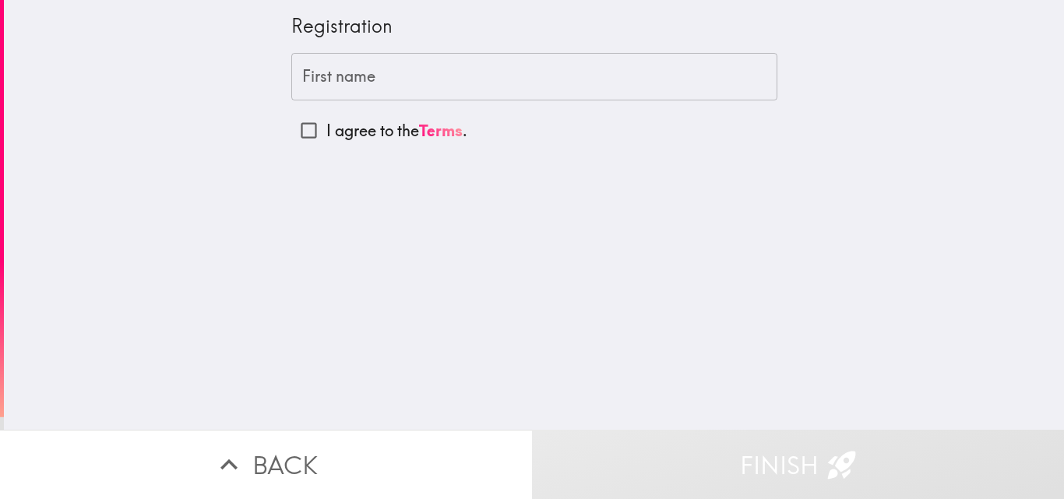
click at [371, 75] on input "First name" at bounding box center [534, 77] width 486 height 48
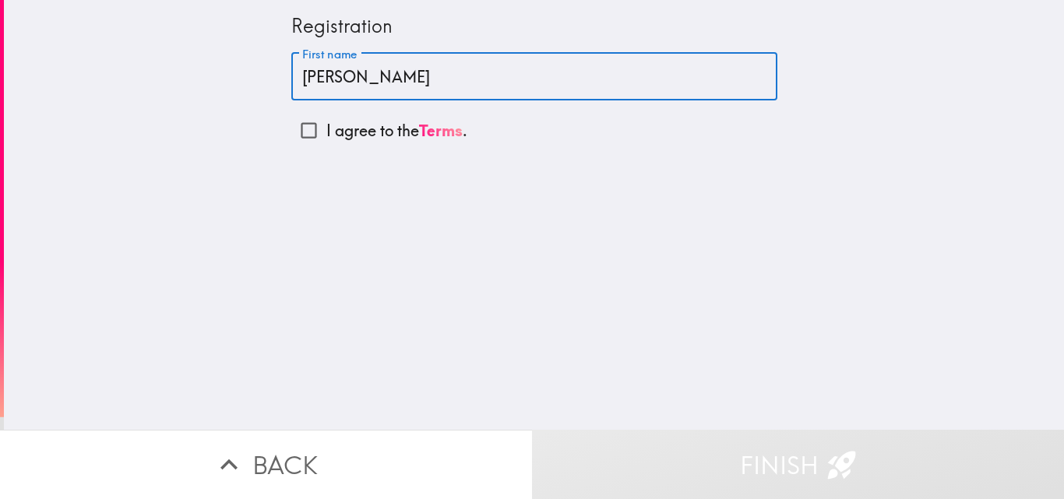
type input "[PERSON_NAME]"
click at [307, 133] on input "I agree to the Terms ." at bounding box center [308, 130] width 35 height 35
checkbox input "true"
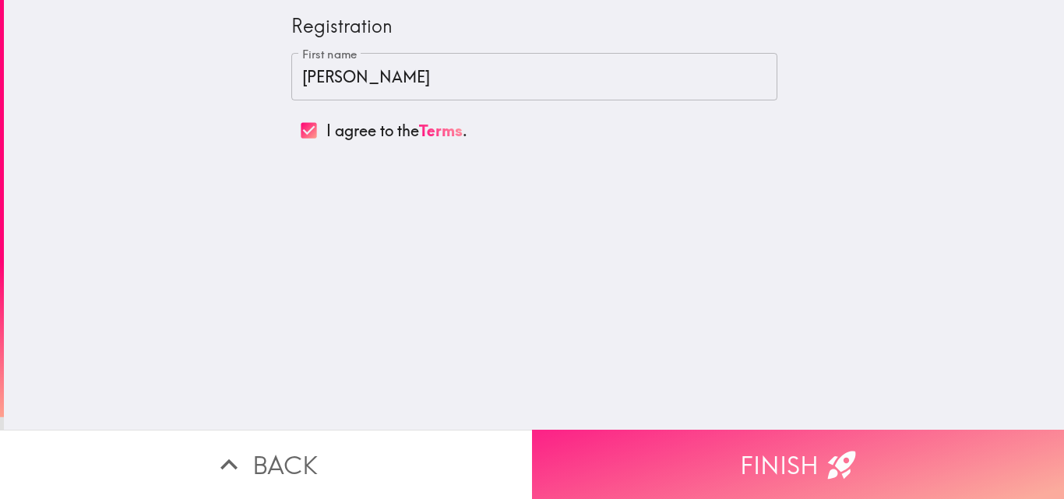
click at [681, 435] on button "Finish" at bounding box center [798, 464] width 532 height 69
